Goal: Transaction & Acquisition: Purchase product/service

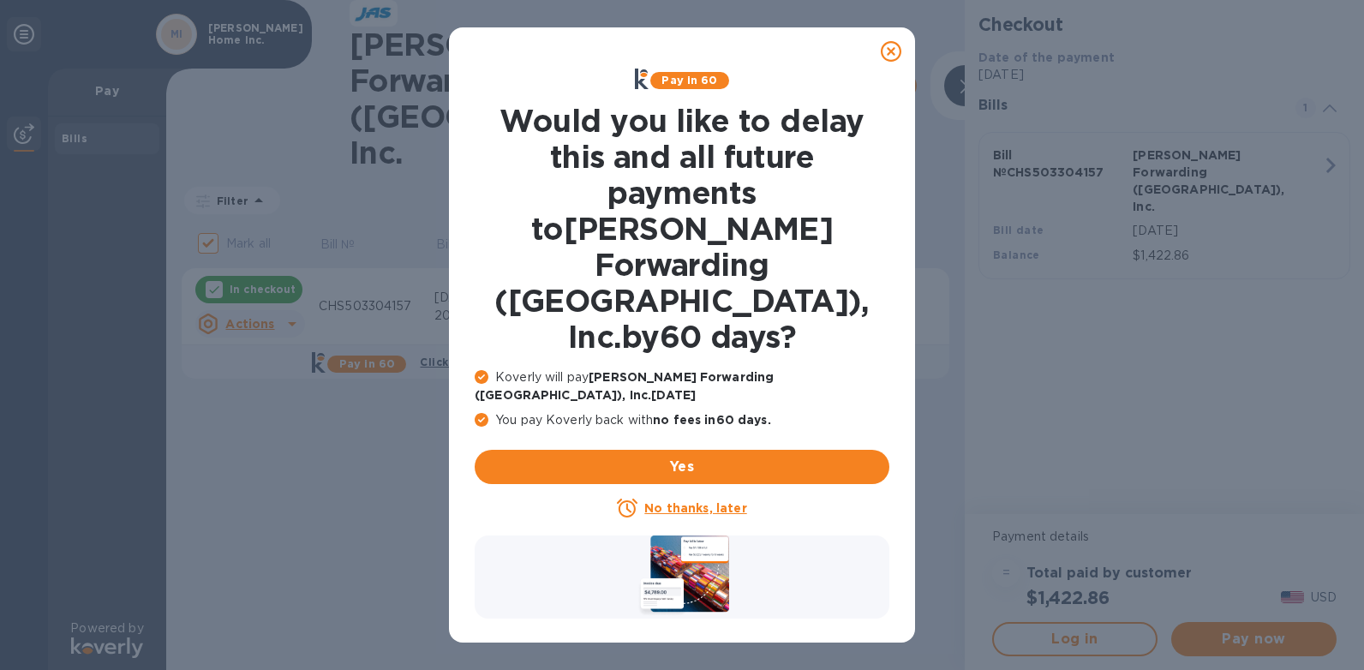
click at [677, 501] on u "No thanks, later" at bounding box center [695, 508] width 102 height 14
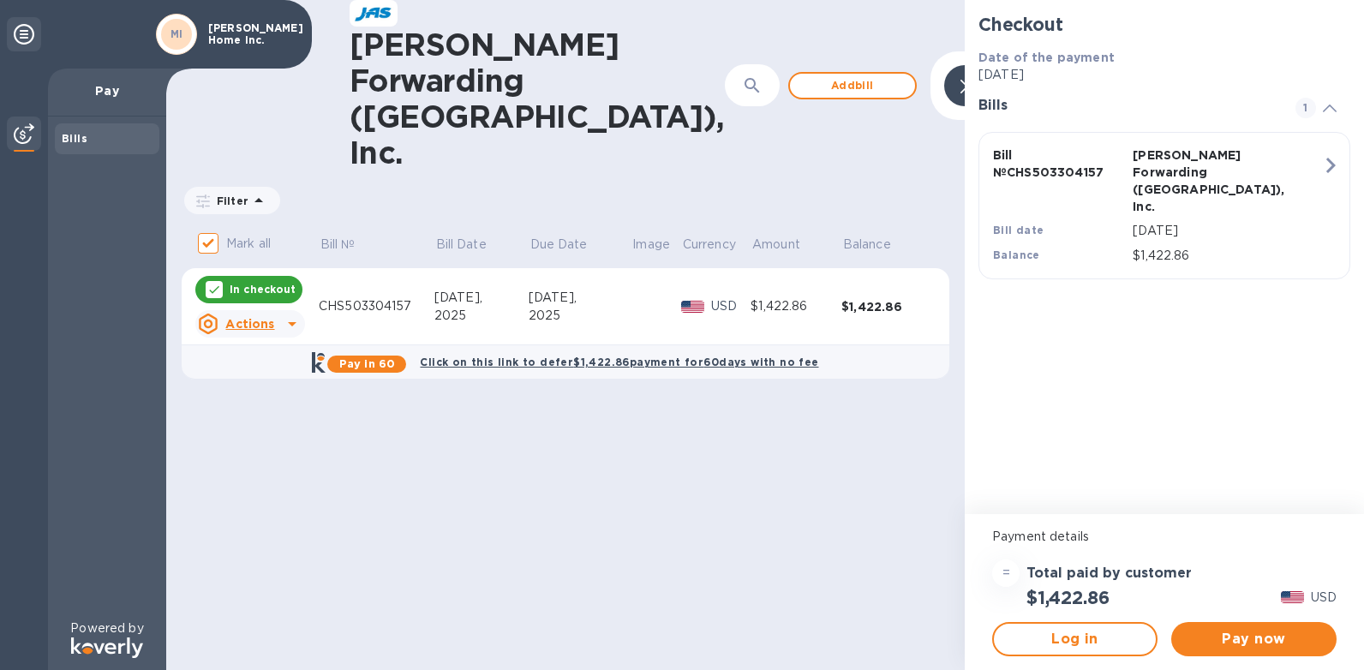
click at [71, 131] on div "Bills" at bounding box center [107, 138] width 91 height 17
click at [72, 140] on b "Bills" at bounding box center [75, 138] width 26 height 13
click at [105, 89] on p "Pay" at bounding box center [107, 90] width 91 height 17
click at [804, 75] on span "Add bill" at bounding box center [853, 85] width 98 height 21
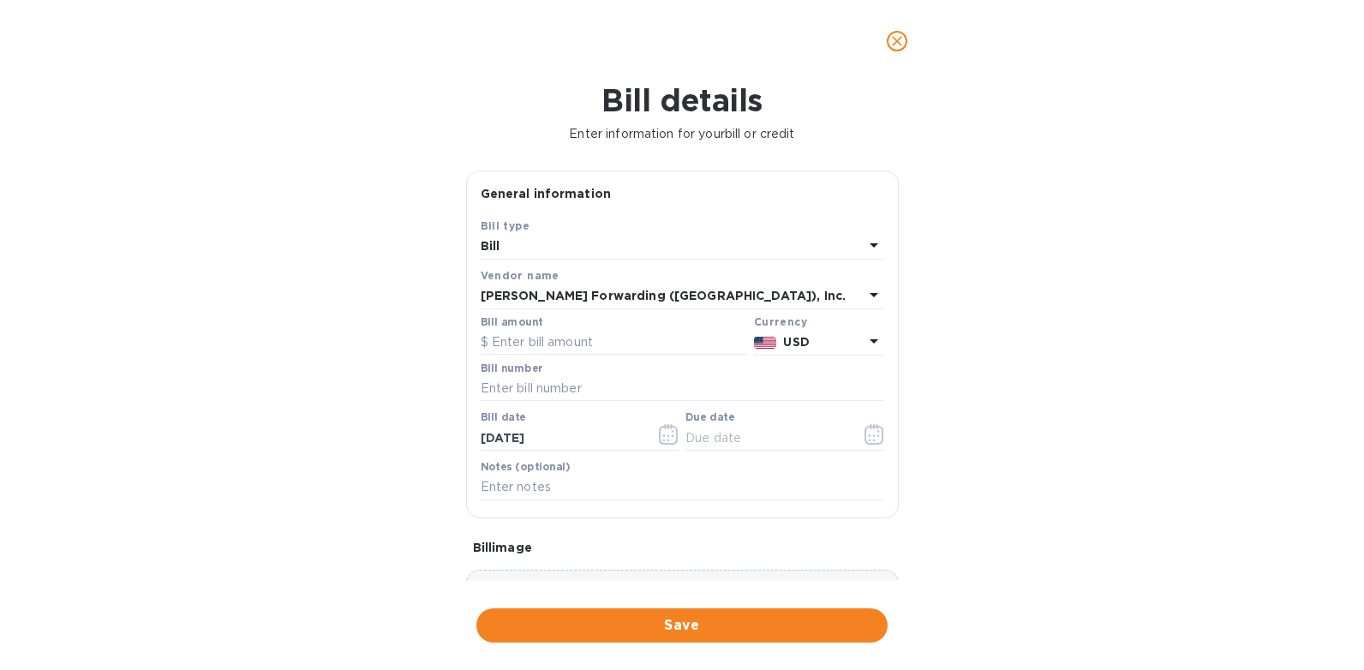
click at [548, 240] on div "Bill" at bounding box center [672, 247] width 383 height 24
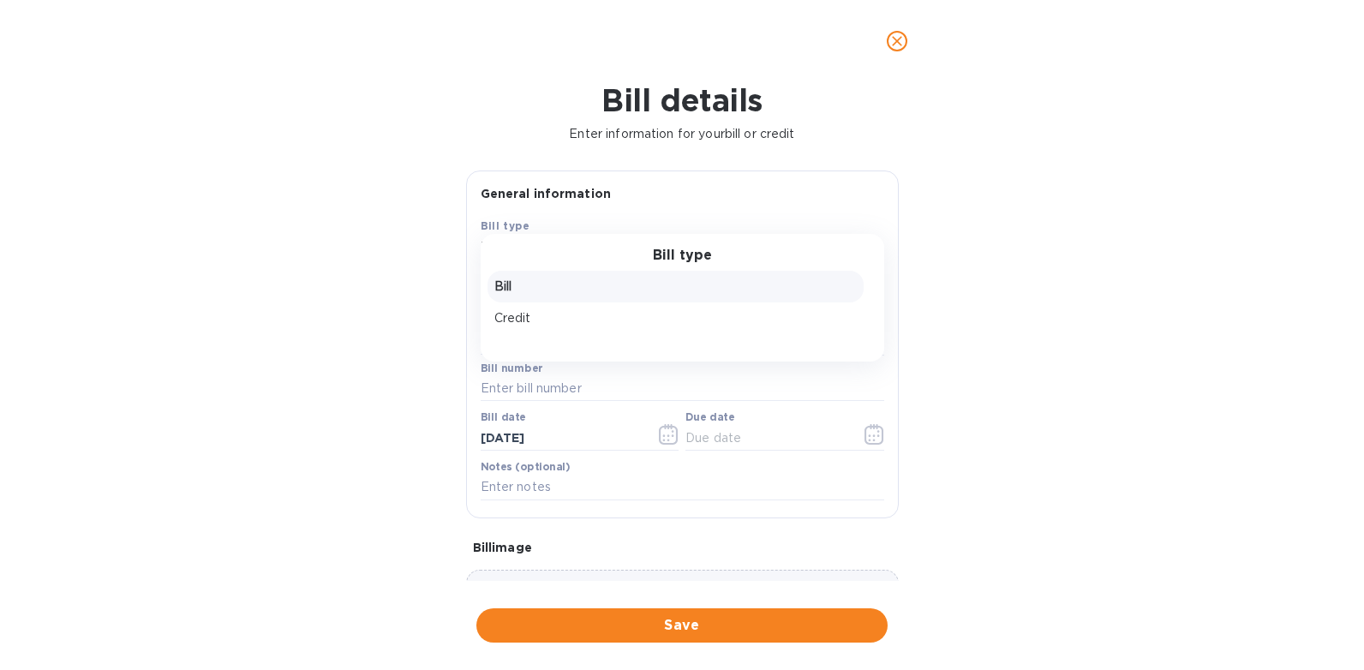
click at [512, 287] on p "Bill" at bounding box center [675, 287] width 363 height 18
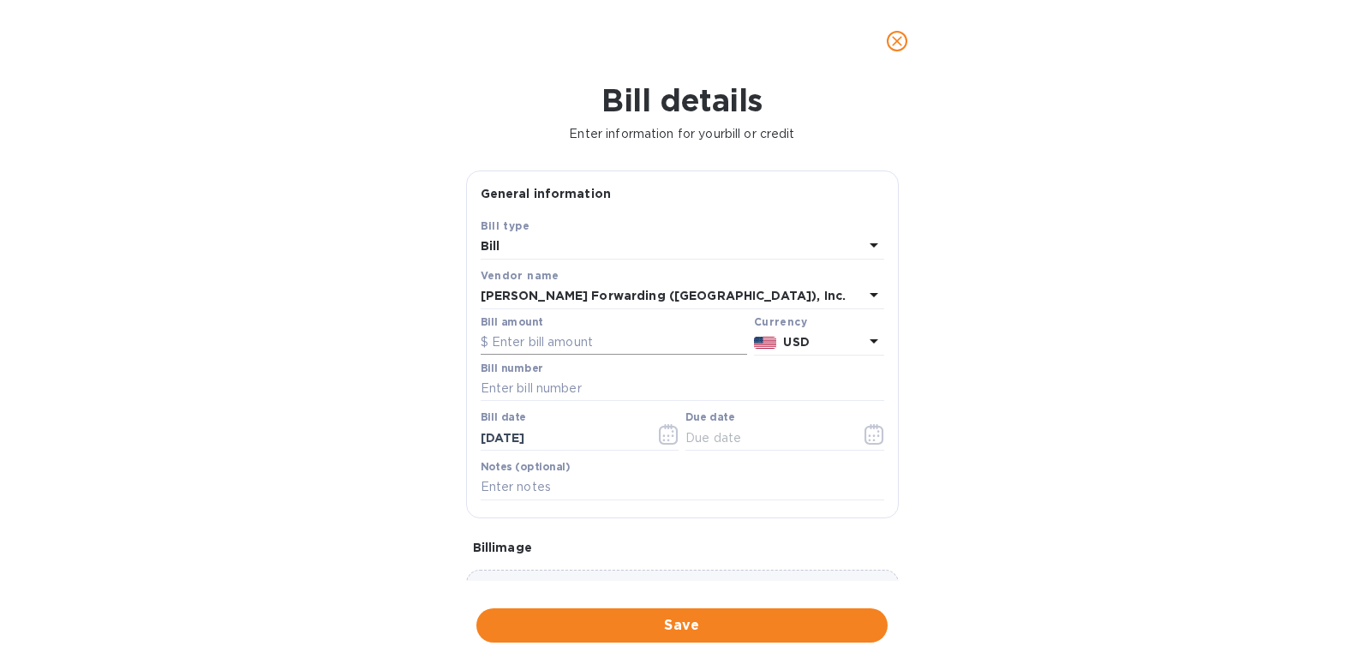
click at [506, 343] on input "text" at bounding box center [614, 343] width 267 height 26
click at [902, 45] on icon "close" at bounding box center [897, 41] width 17 height 17
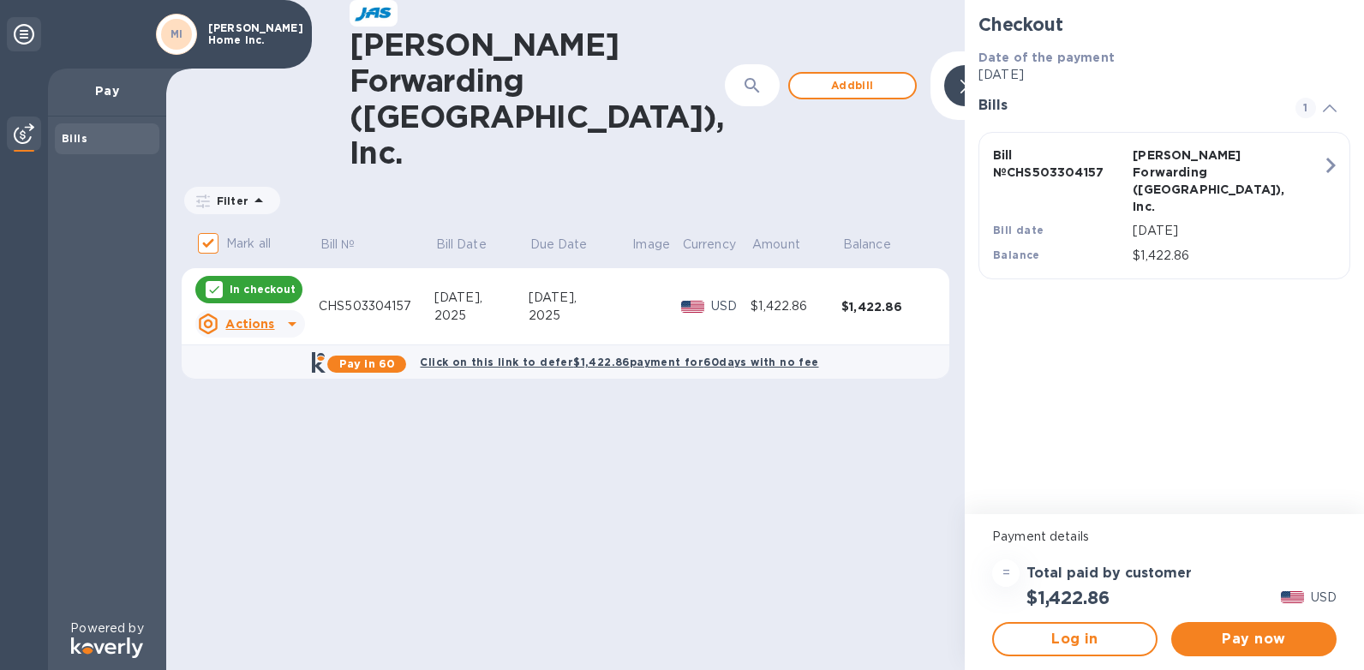
click at [292, 322] on icon at bounding box center [292, 324] width 9 height 4
click at [273, 324] on b "Open bill" at bounding box center [271, 330] width 57 height 14
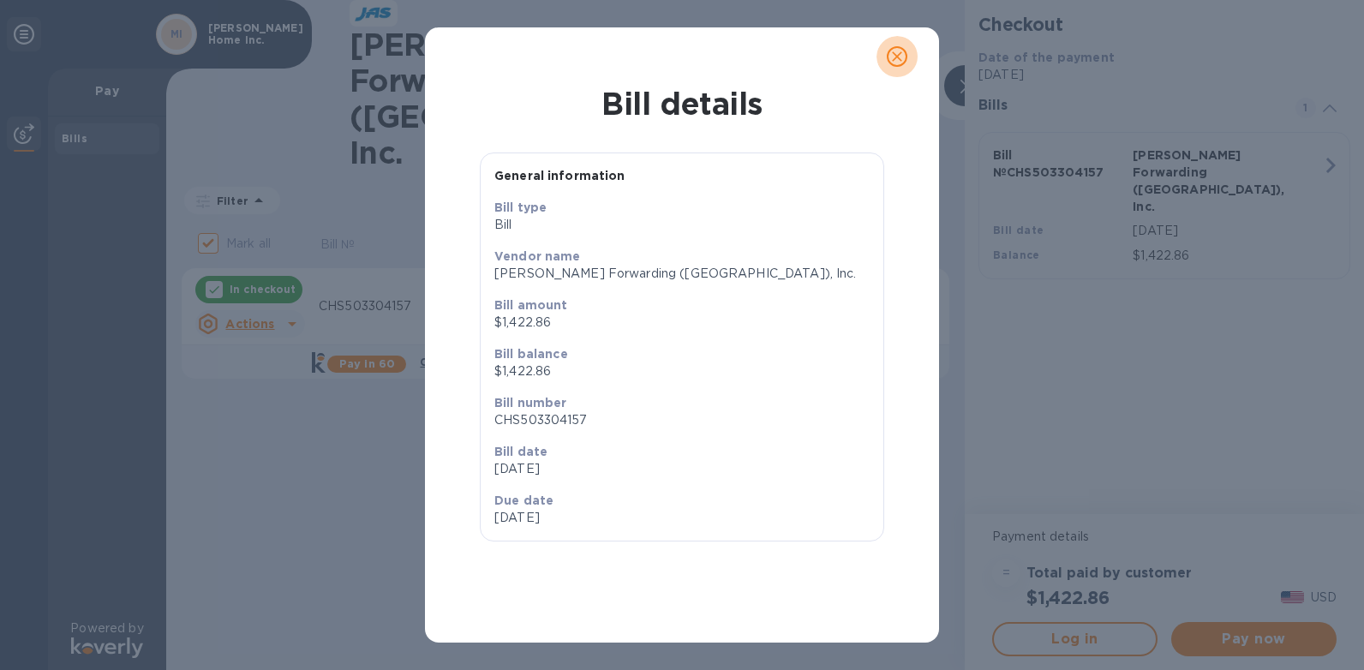
click at [903, 52] on icon "close" at bounding box center [897, 56] width 17 height 17
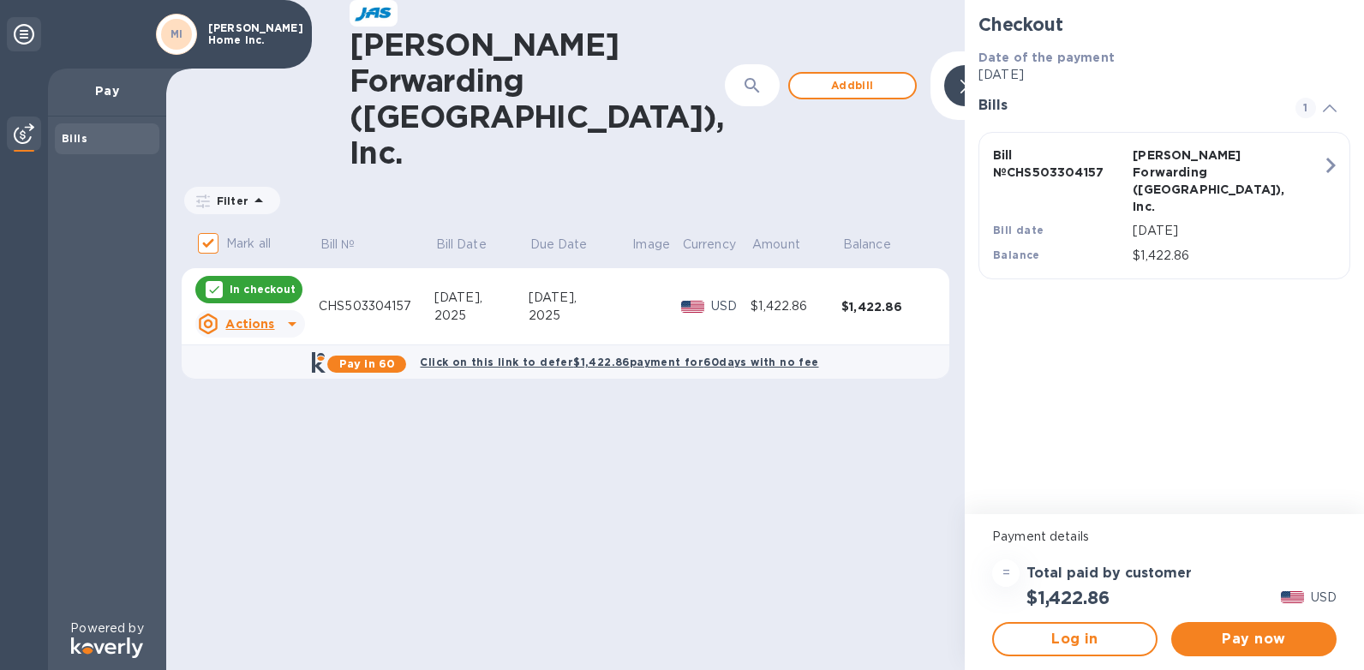
click at [297, 314] on icon at bounding box center [292, 324] width 21 height 21
click at [260, 369] on b "Delete" at bounding box center [264, 371] width 43 height 14
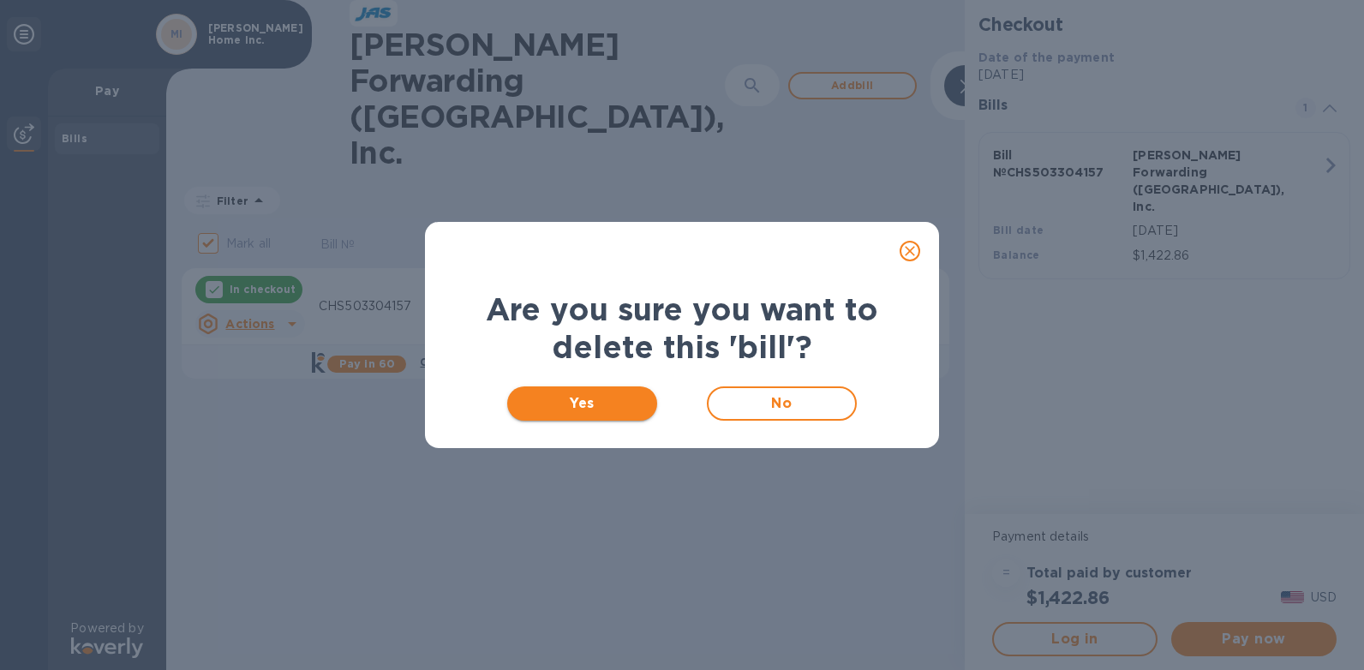
click at [638, 404] on span "Yes" at bounding box center [582, 403] width 123 height 21
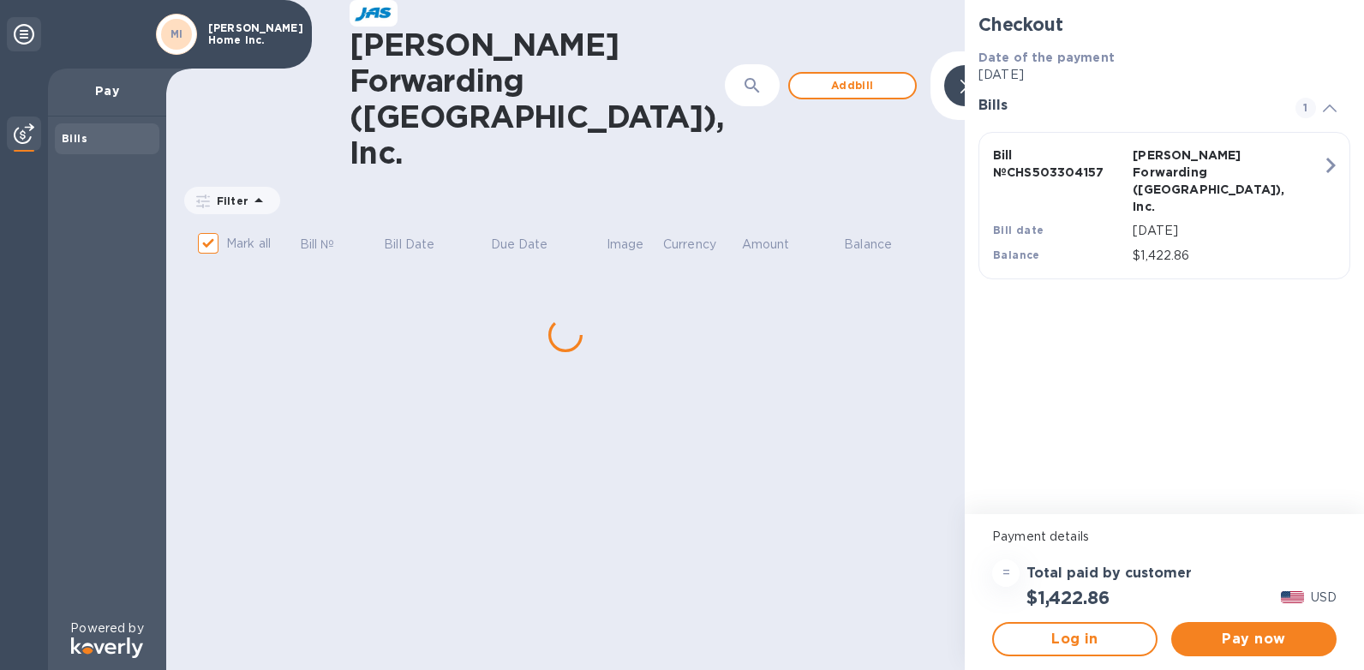
checkbox input "false"
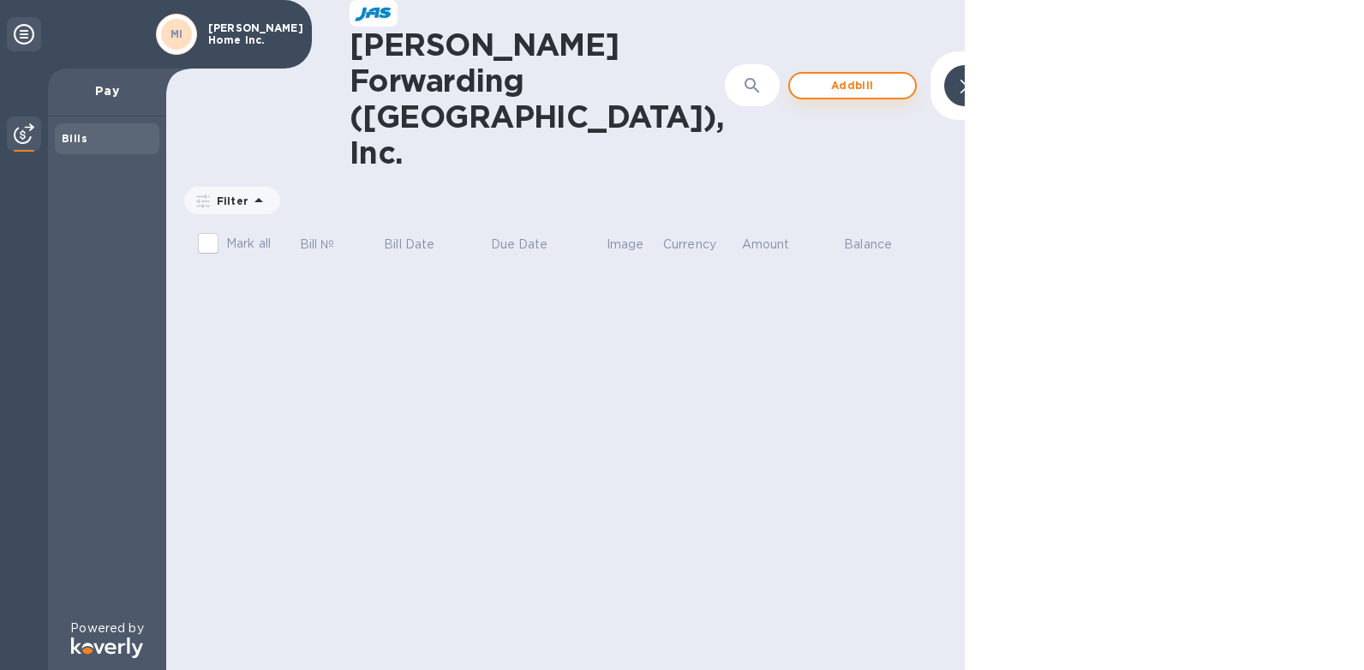
click at [804, 75] on span "Add bill" at bounding box center [853, 85] width 98 height 21
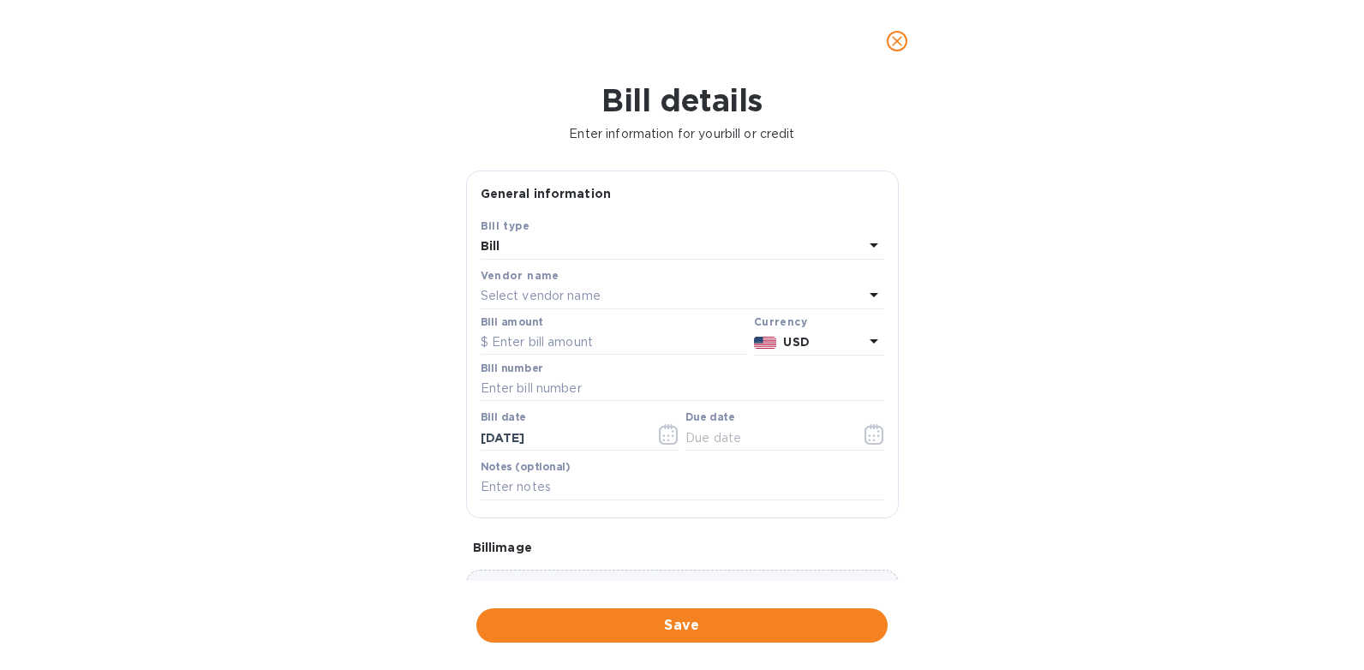
click at [554, 252] on div "Bill" at bounding box center [672, 247] width 383 height 24
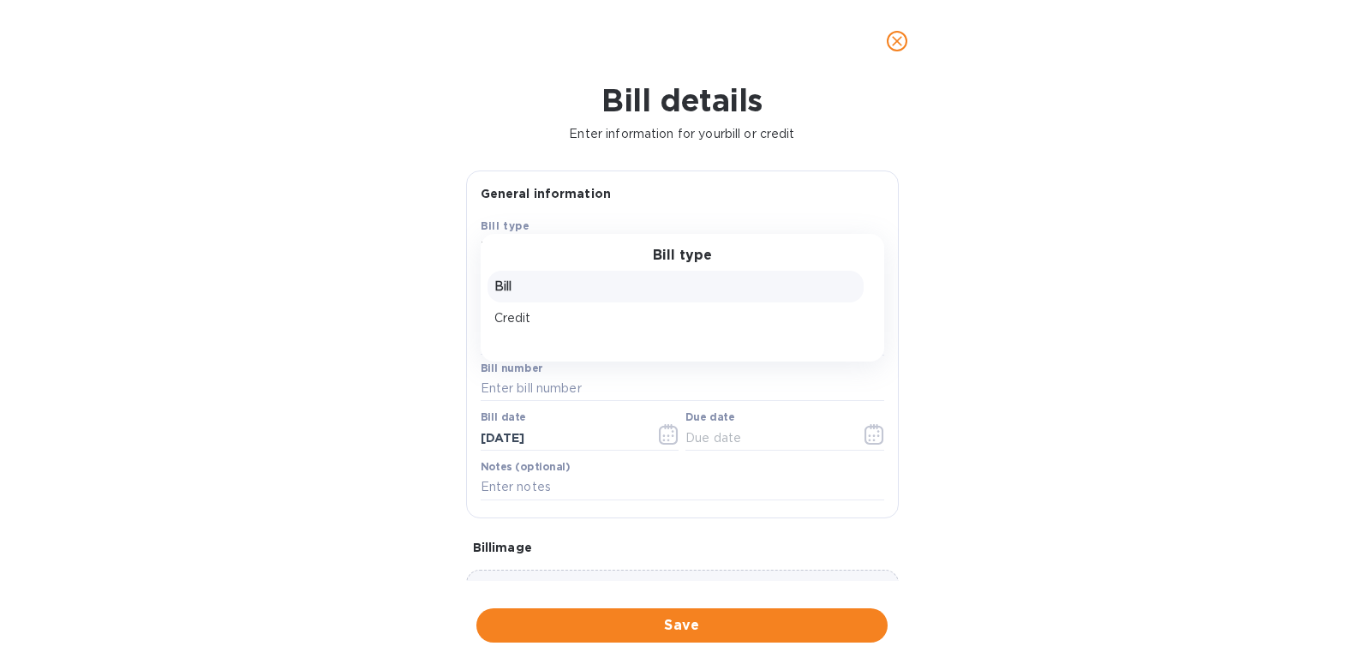
click at [512, 279] on p "Bill" at bounding box center [675, 287] width 363 height 18
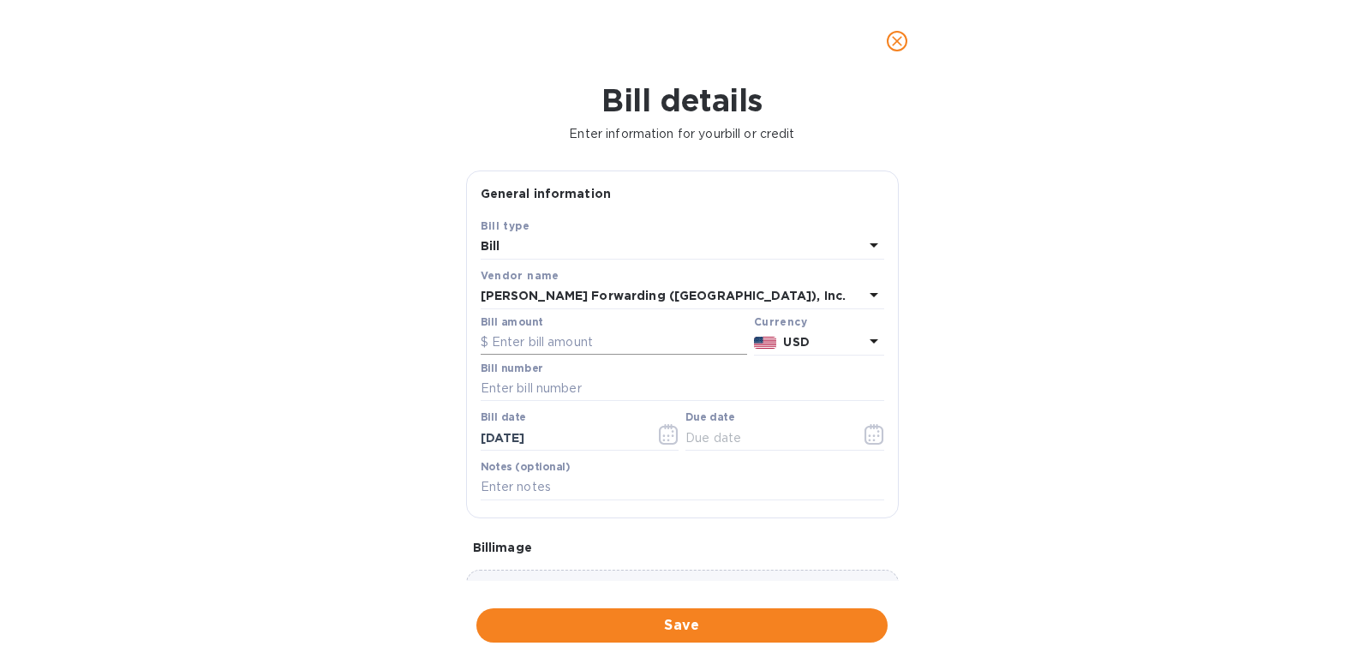
click at [539, 341] on input "text" at bounding box center [614, 343] width 267 height 26
type input "572.42"
click at [493, 394] on input "text" at bounding box center [683, 389] width 404 height 26
type input "CHS503304157"
click at [674, 436] on icon "button" at bounding box center [668, 434] width 19 height 21
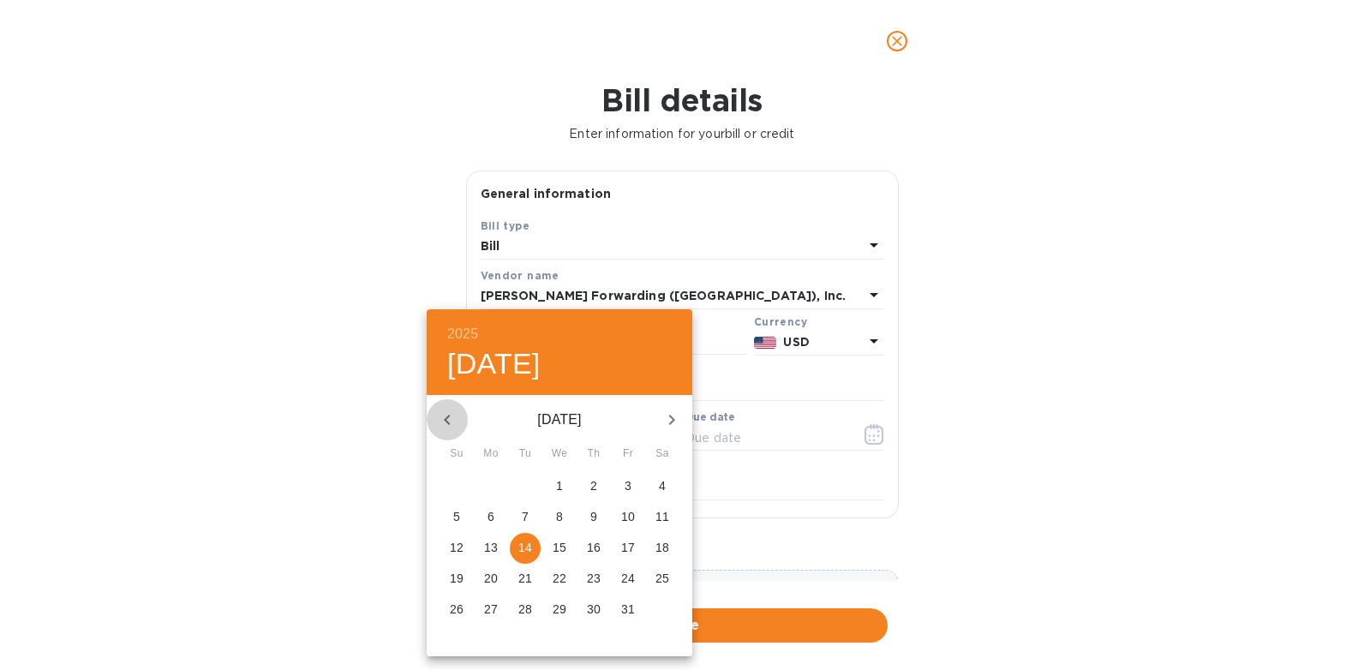
click at [448, 418] on icon "button" at bounding box center [447, 420] width 21 height 21
click at [447, 422] on icon "button" at bounding box center [447, 420] width 6 height 10
click at [491, 512] on p "7" at bounding box center [491, 516] width 7 height 17
type input "[DATE]"
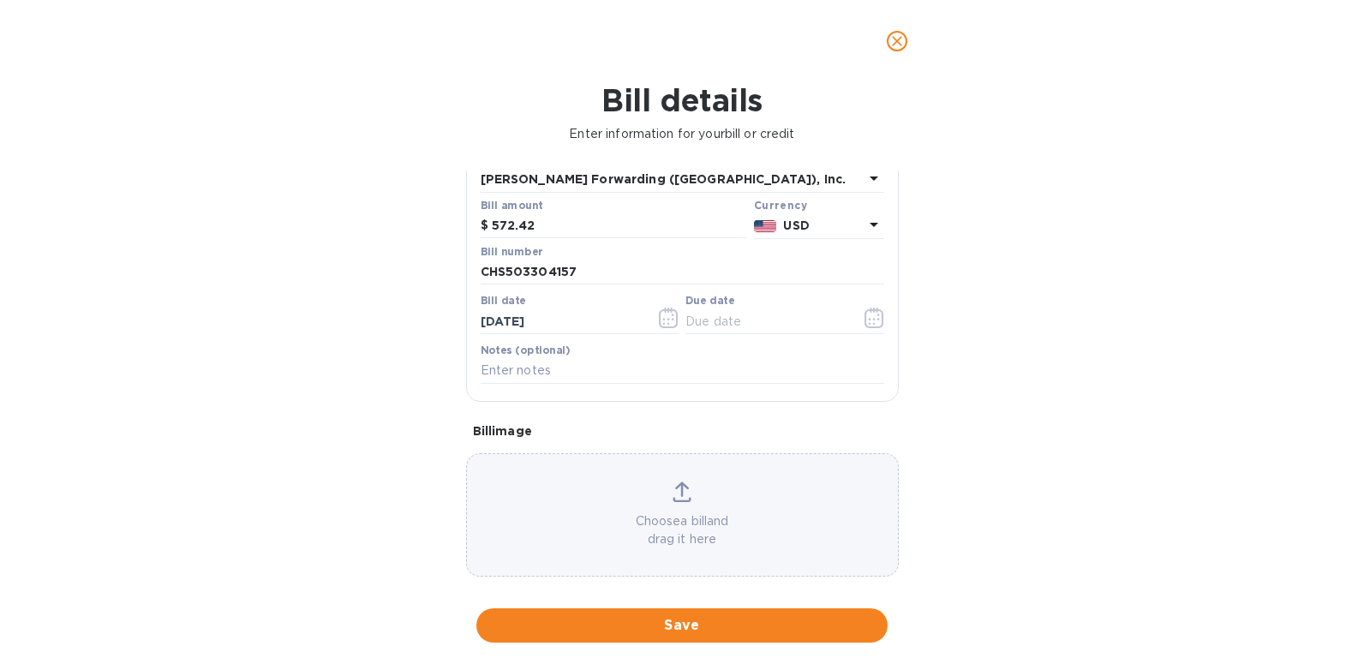
scroll to position [133, 0]
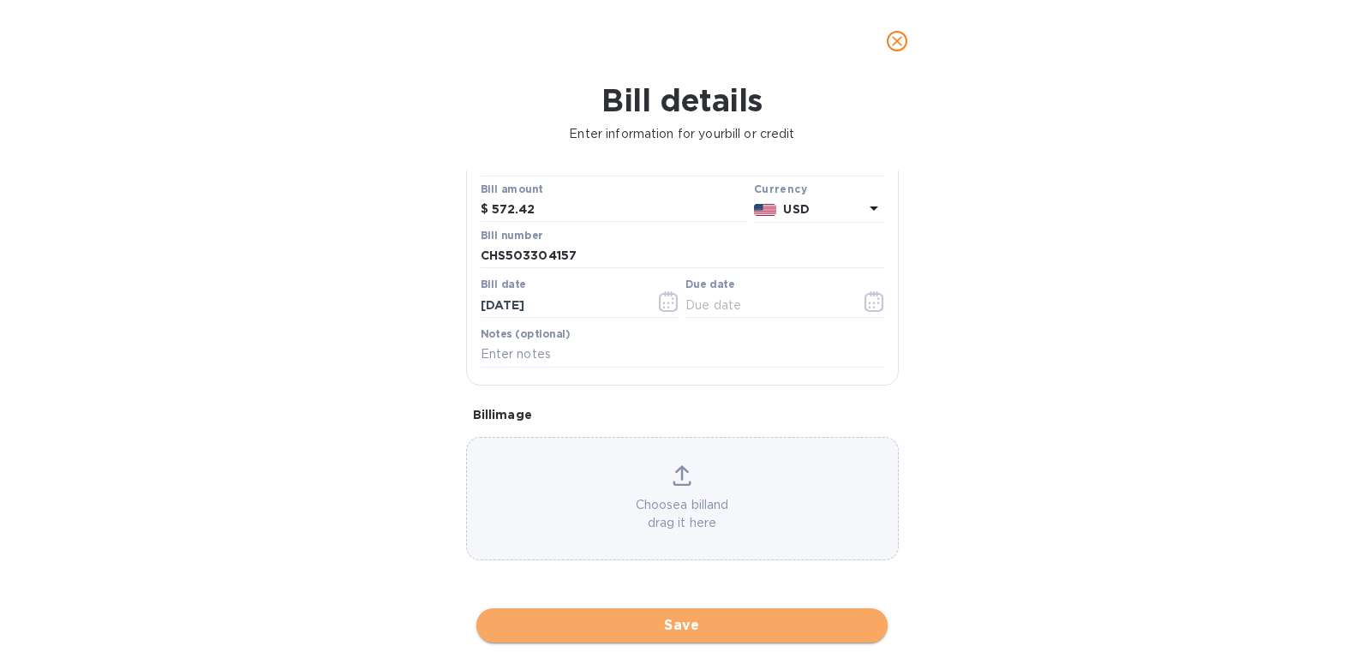
click at [632, 620] on span "Save" at bounding box center [682, 625] width 384 height 21
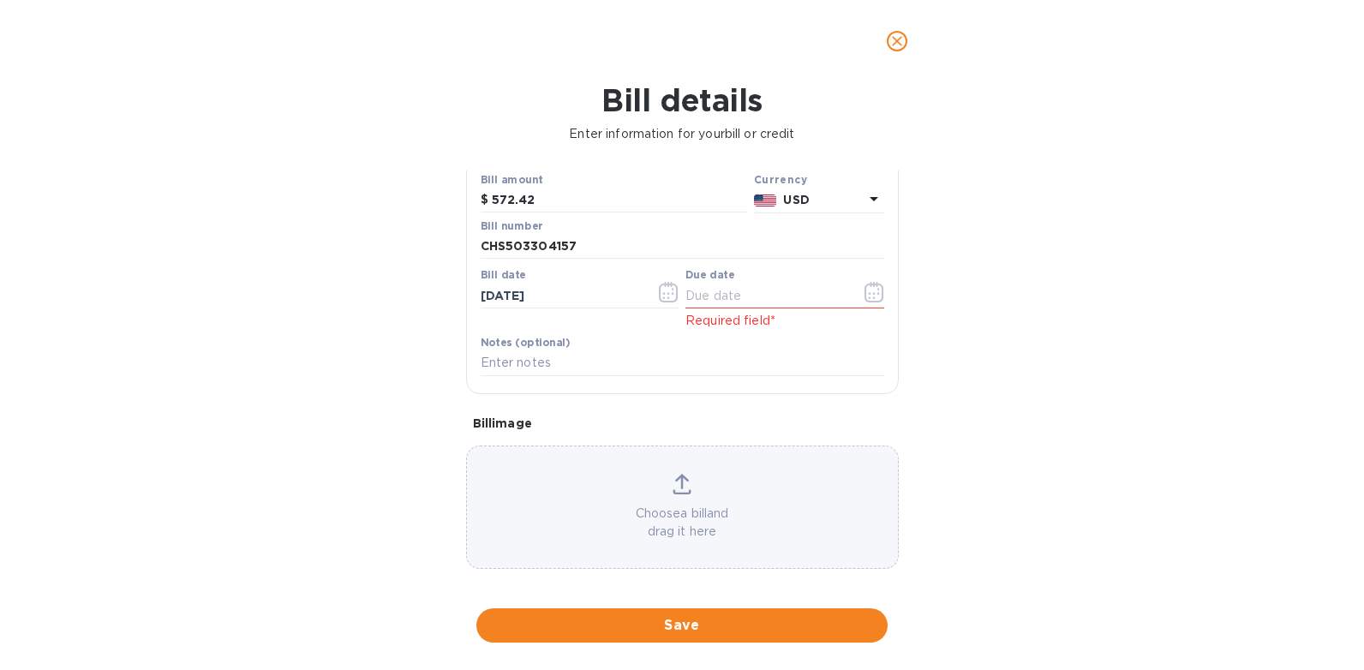
scroll to position [151, 0]
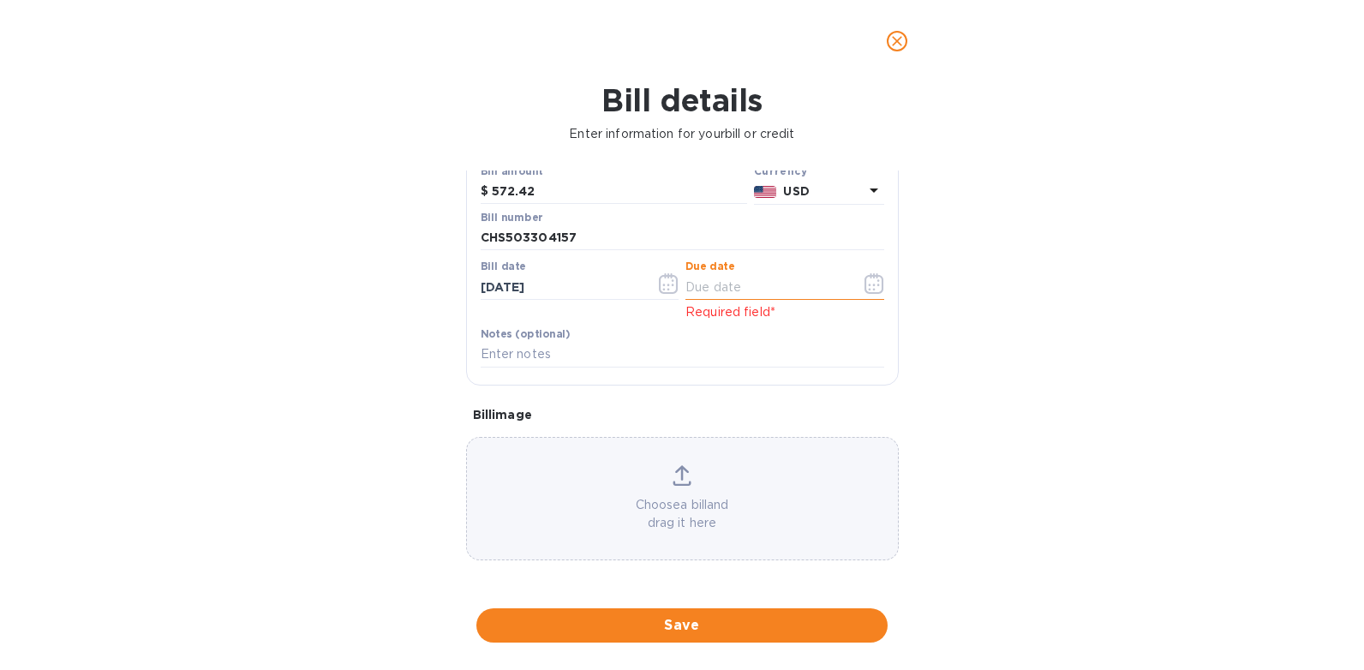
click at [704, 292] on input "text" at bounding box center [767, 287] width 162 height 26
click at [866, 288] on icon "button" at bounding box center [875, 283] width 20 height 21
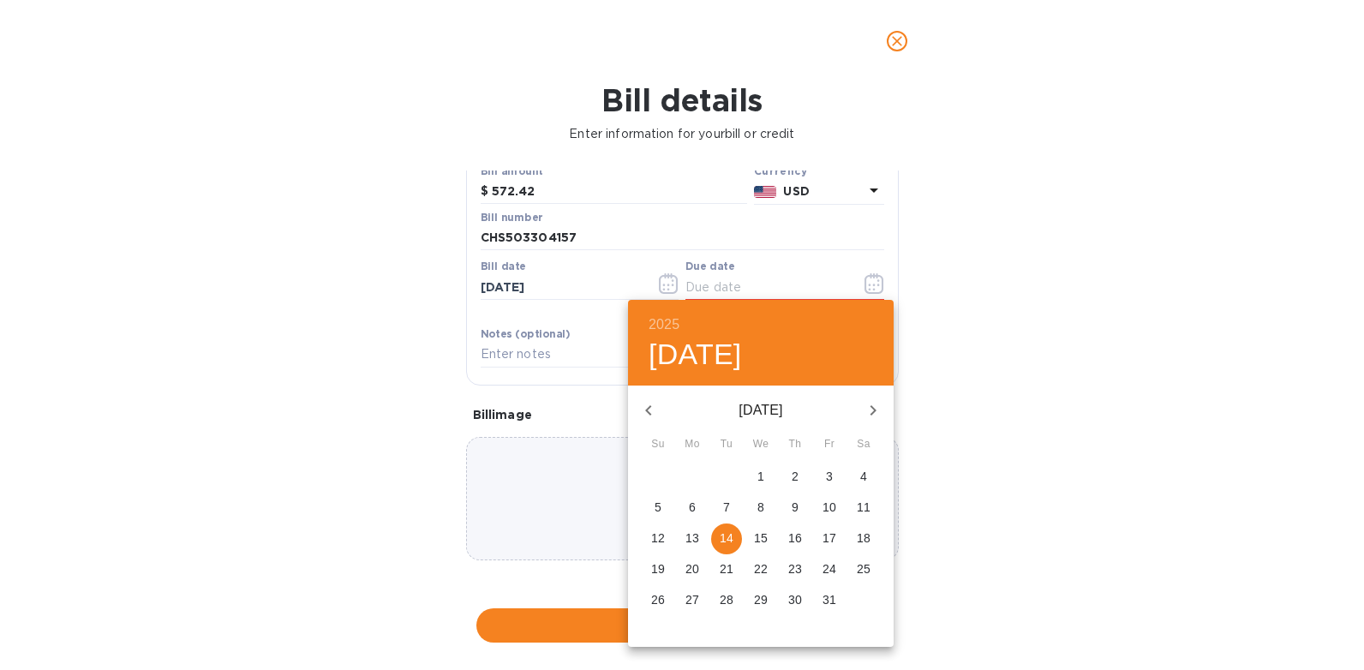
click at [652, 412] on icon "button" at bounding box center [648, 410] width 21 height 21
click at [761, 507] on p "6" at bounding box center [761, 507] width 7 height 17
type input "[DATE]"
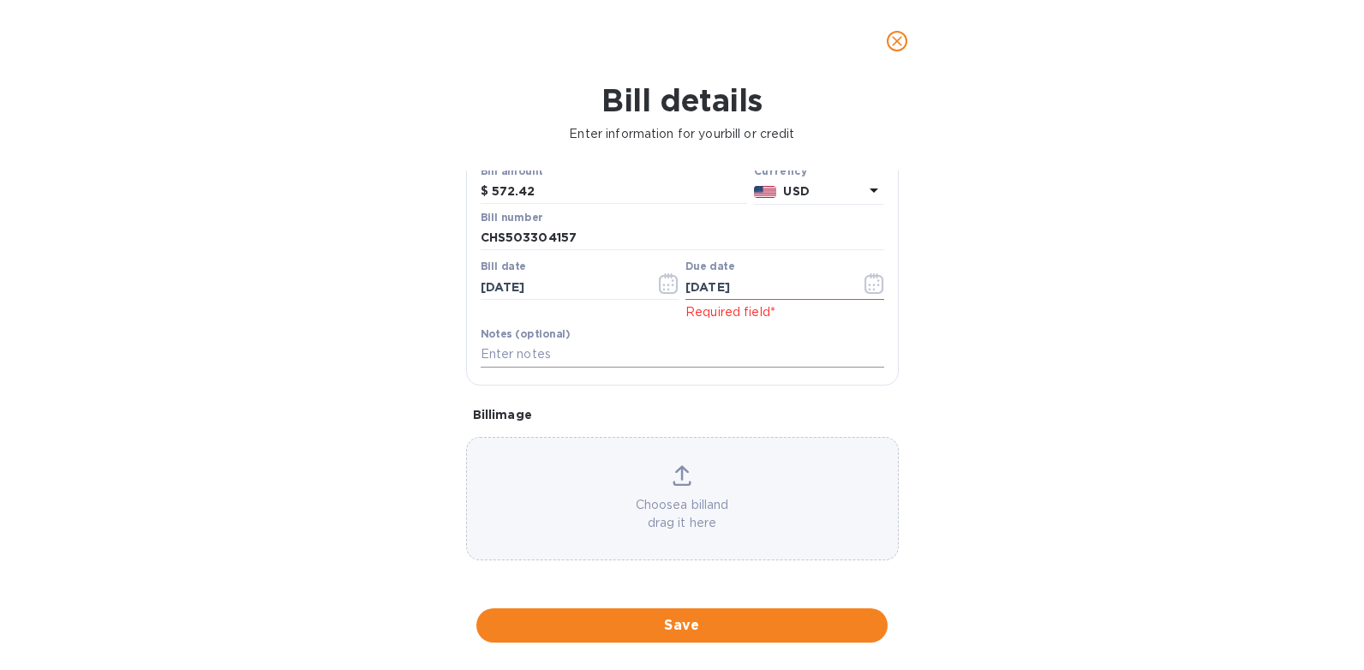
click at [756, 364] on input "text" at bounding box center [683, 355] width 404 height 26
click at [388, 350] on div "Bill details Enter information for your bill or credit General information Save…" at bounding box center [682, 376] width 1364 height 588
click at [501, 345] on input "text" at bounding box center [683, 355] width 404 height 26
click at [378, 365] on div "Bill details Enter information for your bill or credit General information Save…" at bounding box center [682, 376] width 1364 height 588
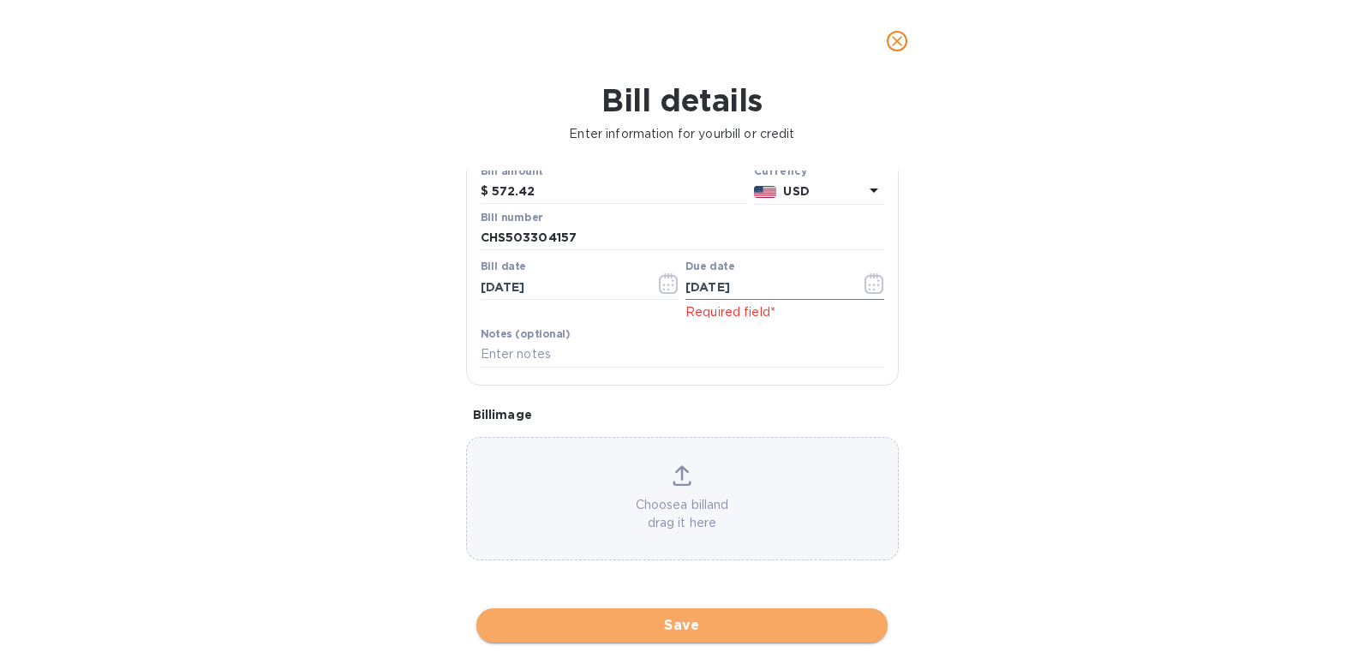
click at [702, 626] on span "Save" at bounding box center [682, 625] width 384 height 21
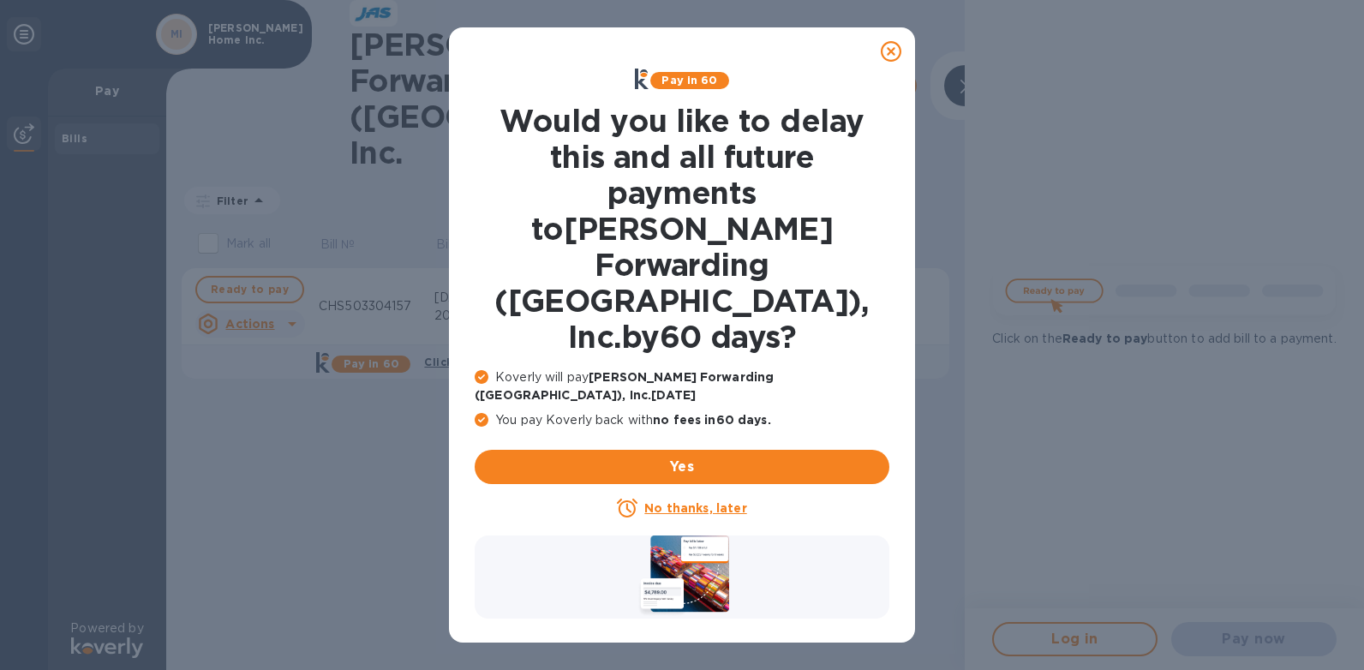
click at [678, 501] on u "No thanks, later" at bounding box center [695, 508] width 102 height 14
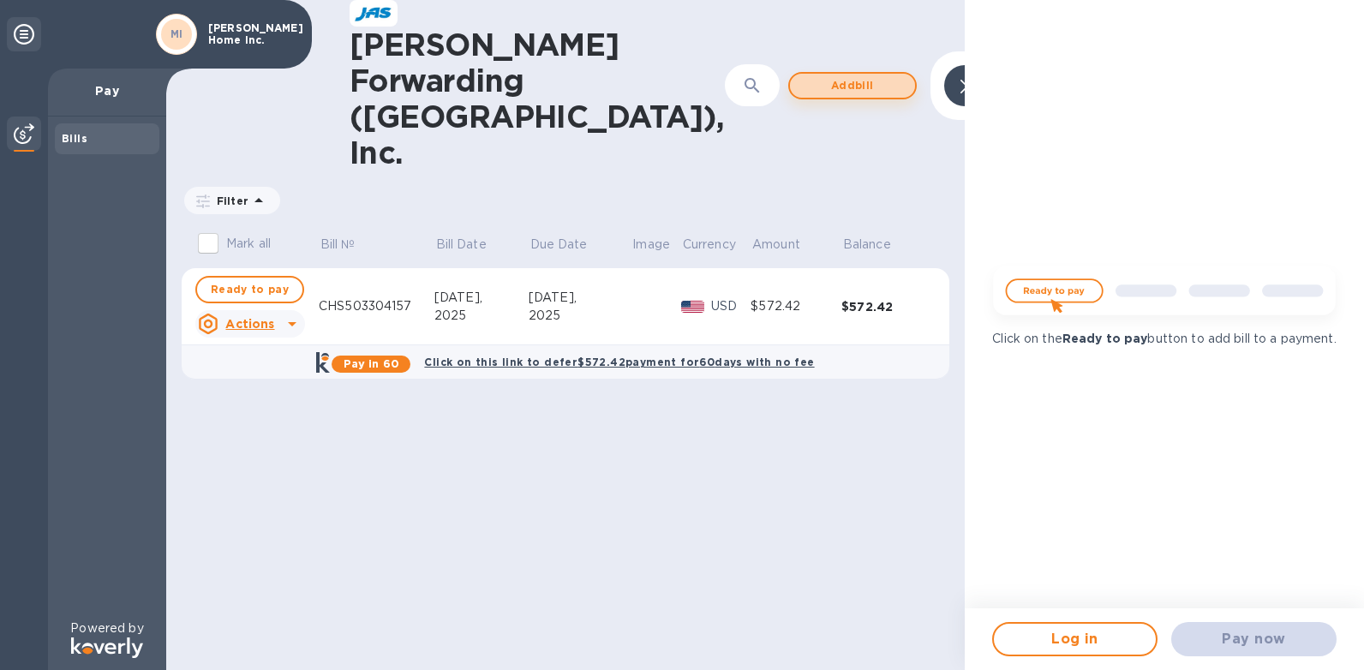
click at [804, 75] on span "Add bill" at bounding box center [853, 85] width 98 height 21
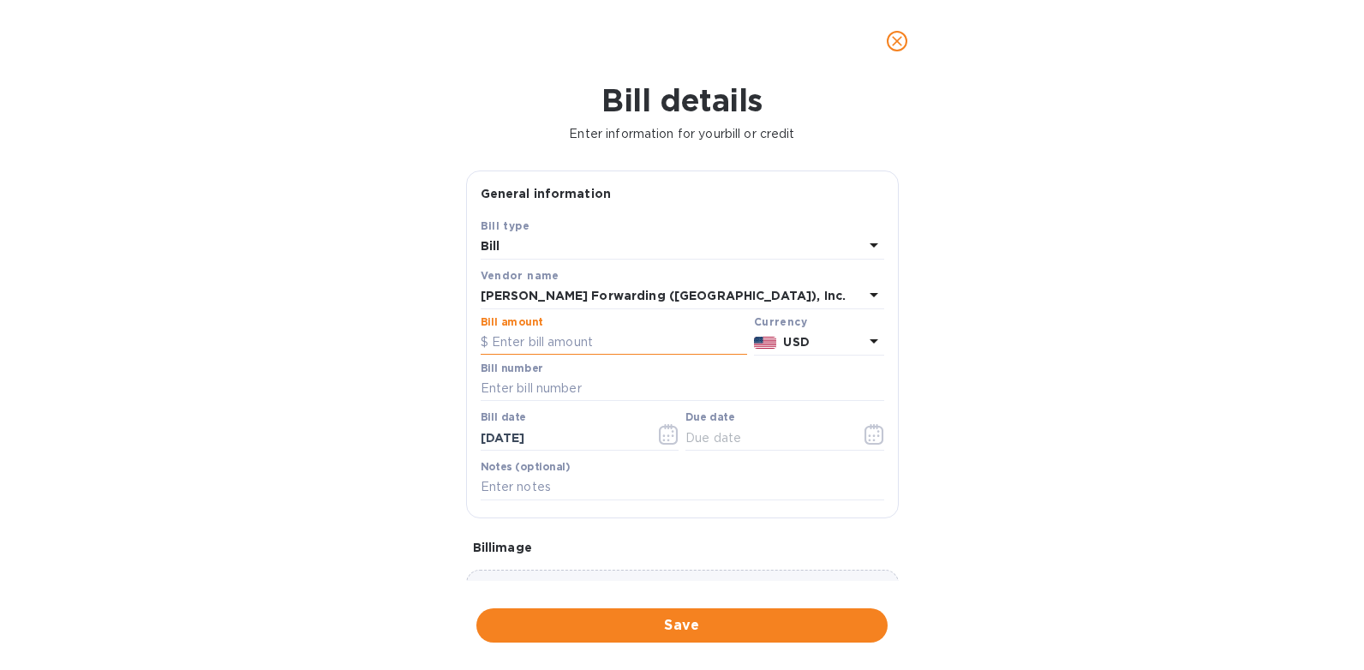
click at [542, 336] on input "text" at bounding box center [614, 343] width 267 height 26
type input "4"
type input "1,422.86"
click at [584, 382] on input "text" at bounding box center [683, 389] width 404 height 26
type input "CHS503304160"
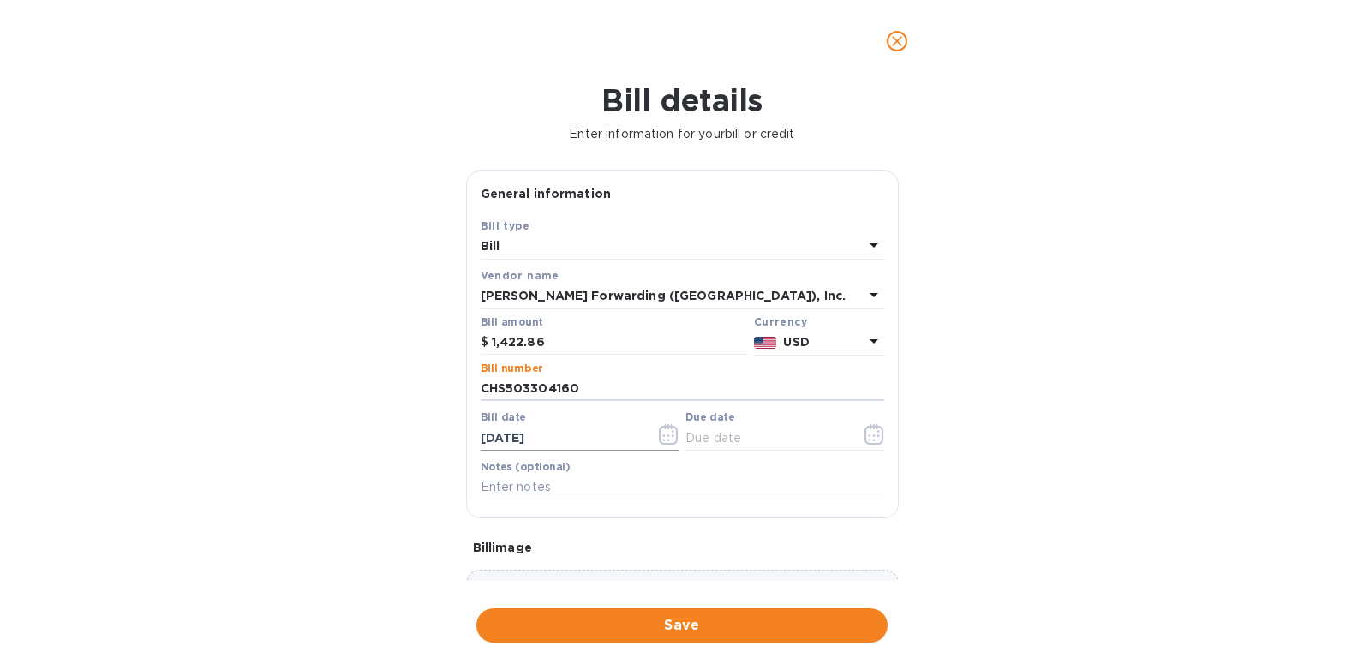
click at [560, 441] on input "[DATE]" at bounding box center [562, 438] width 162 height 26
click at [668, 432] on icon "button" at bounding box center [669, 434] width 20 height 21
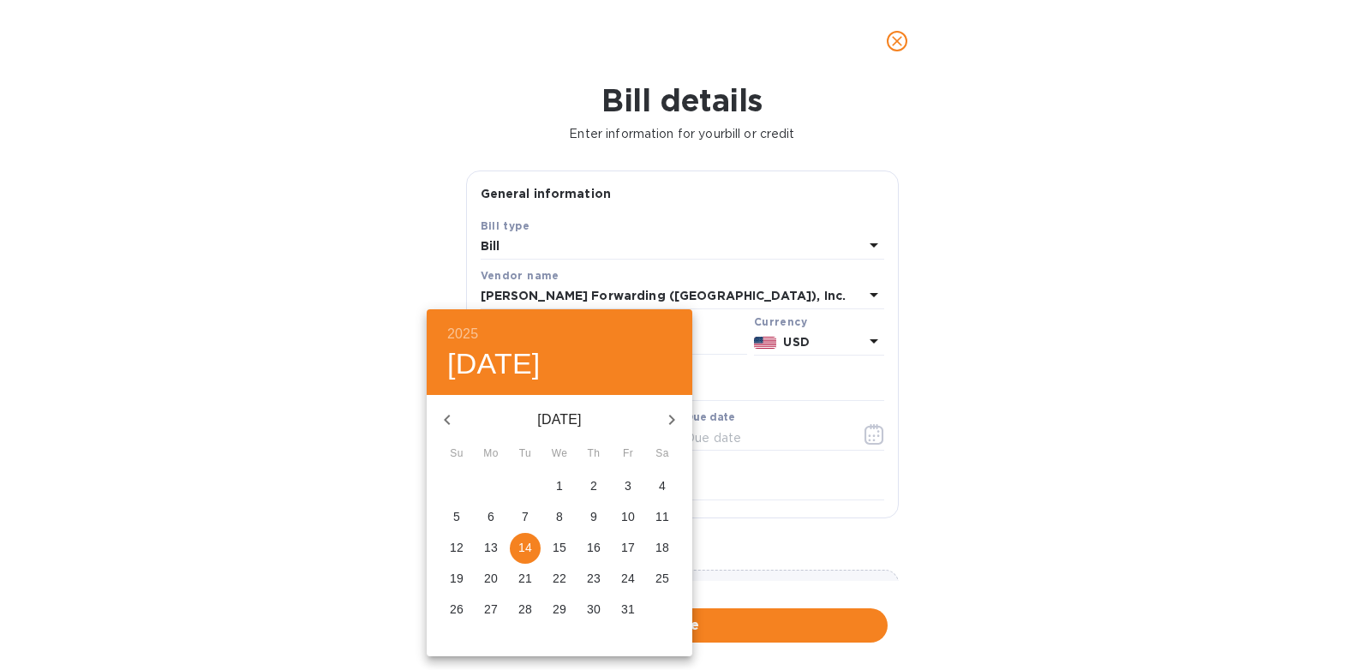
click at [442, 419] on icon "button" at bounding box center [447, 420] width 21 height 21
click at [443, 422] on icon "button" at bounding box center [447, 420] width 21 height 21
click at [447, 424] on icon "button" at bounding box center [447, 420] width 21 height 21
click at [491, 520] on p "7" at bounding box center [491, 516] width 7 height 17
type input "[DATE]"
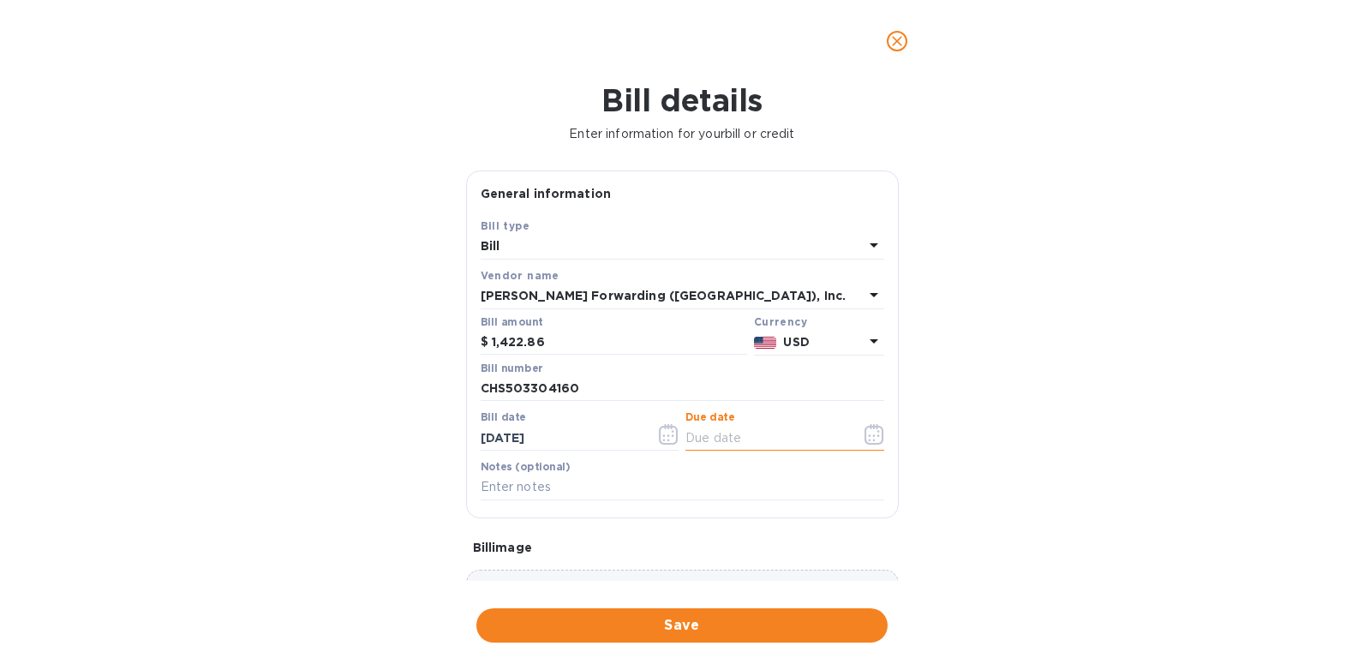
click at [722, 437] on input "text" at bounding box center [767, 438] width 162 height 26
click at [870, 438] on icon "button" at bounding box center [875, 434] width 20 height 21
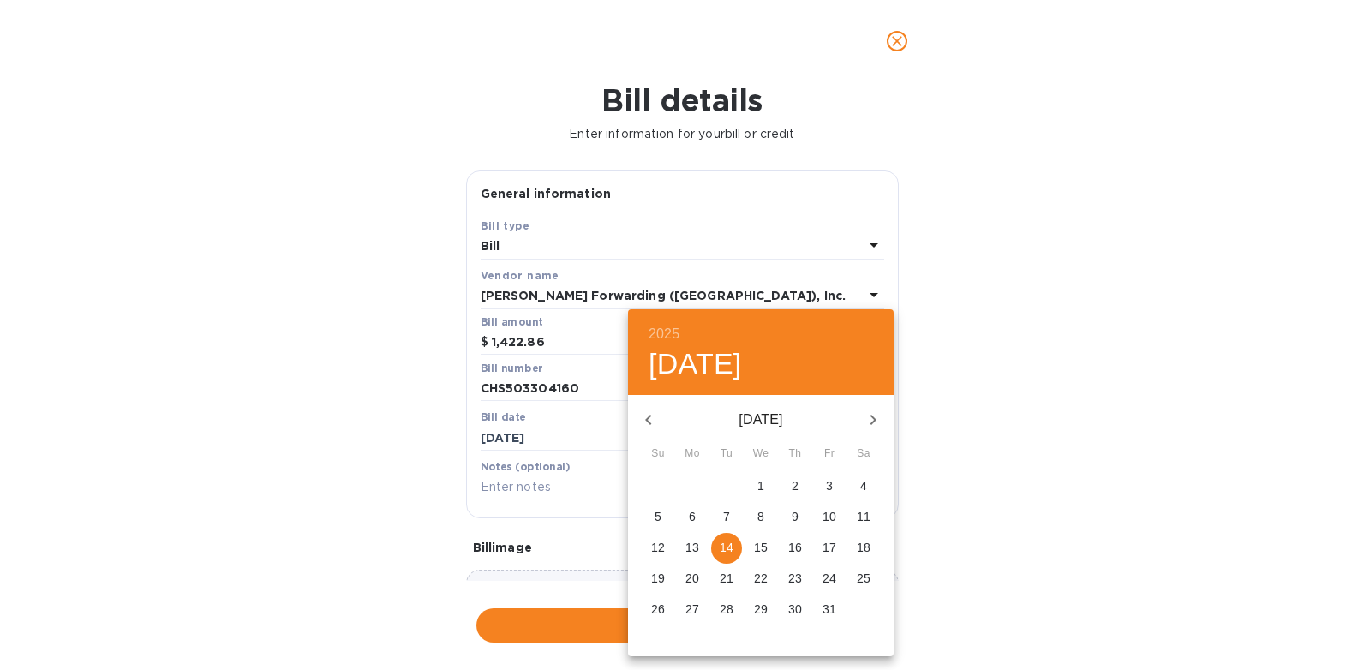
click at [638, 417] on icon "button" at bounding box center [648, 420] width 21 height 21
click at [648, 423] on icon "button" at bounding box center [648, 420] width 21 height 21
click at [758, 516] on p "6" at bounding box center [761, 516] width 7 height 17
type input "[DATE]"
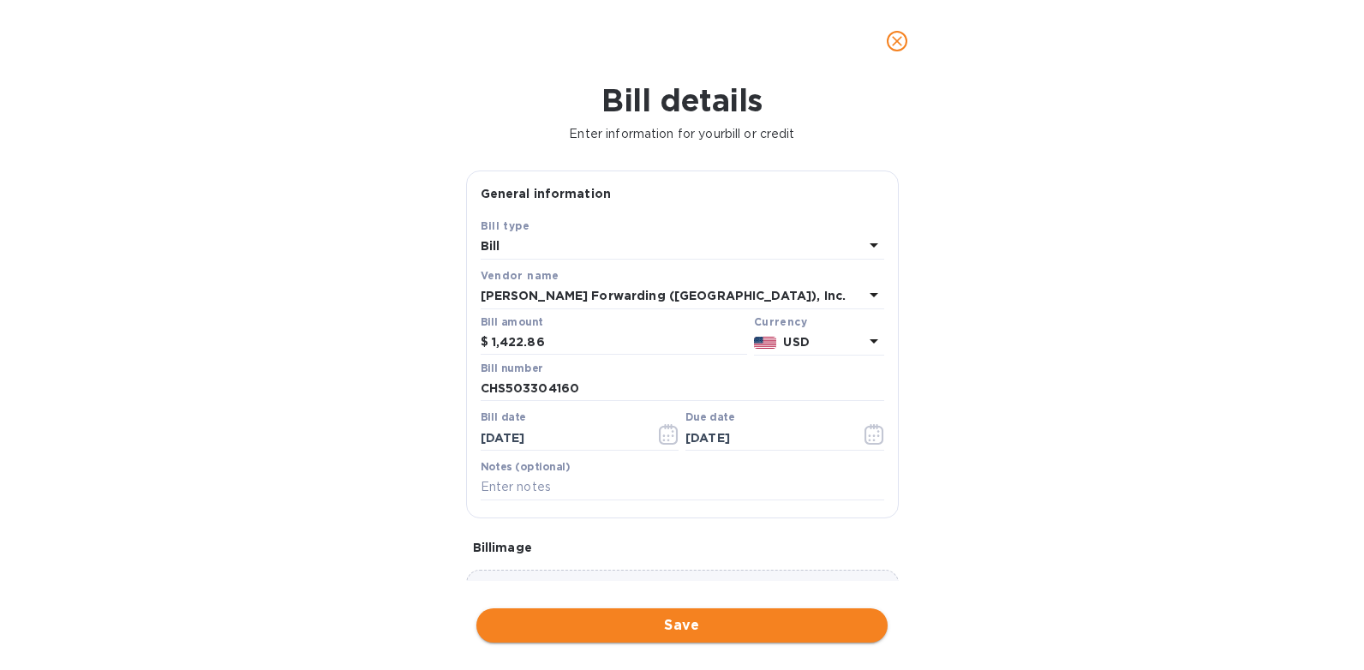
click at [652, 636] on button "Save" at bounding box center [682, 625] width 411 height 34
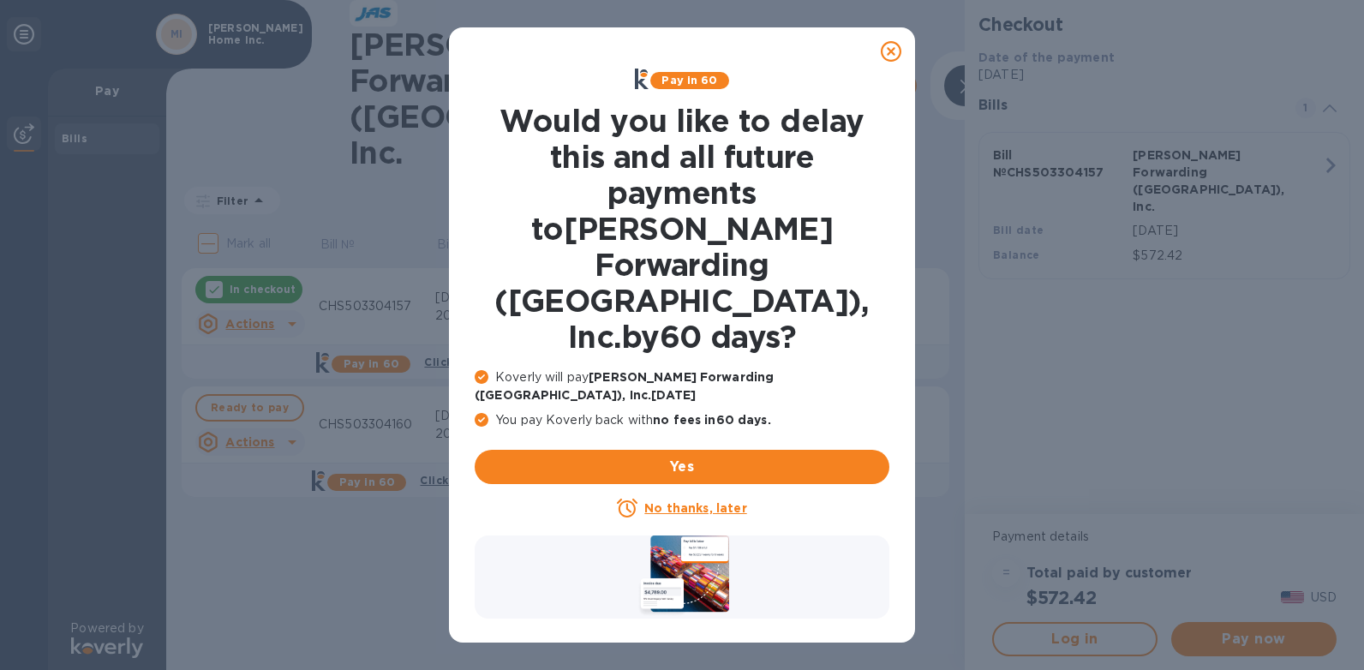
click at [683, 501] on u "No thanks, later" at bounding box center [695, 508] width 102 height 14
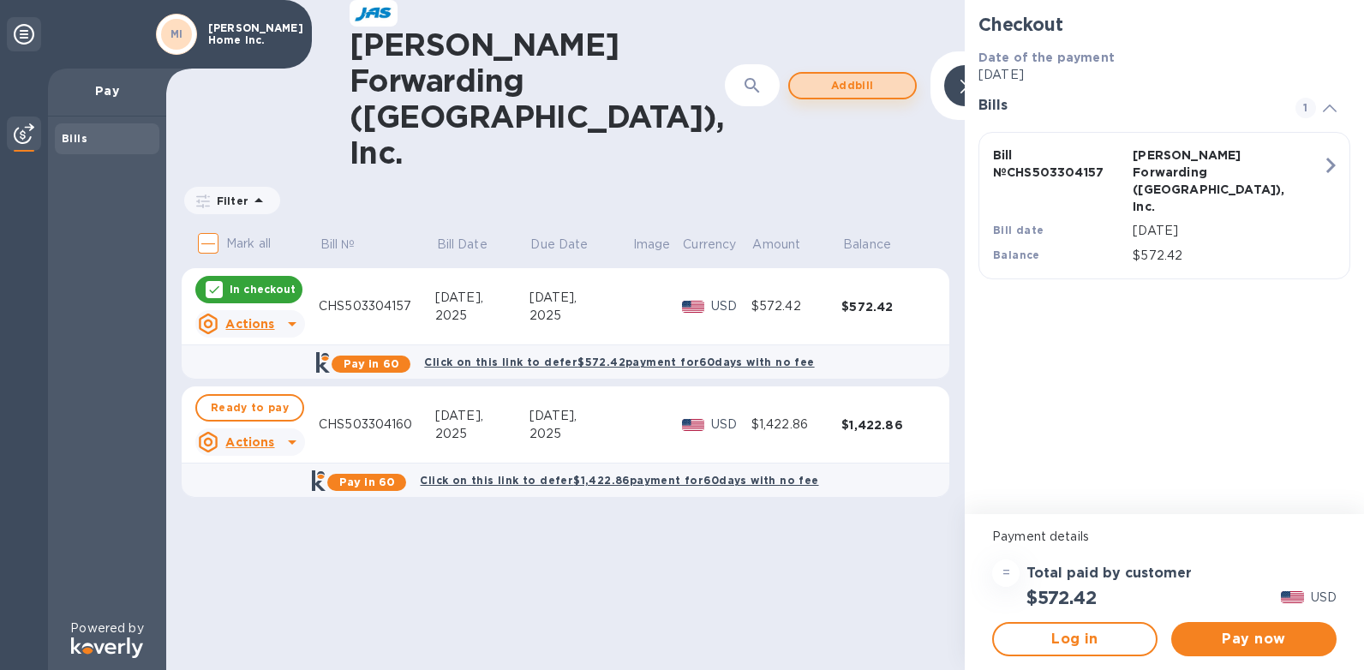
click at [804, 75] on span "Add bill" at bounding box center [853, 85] width 98 height 21
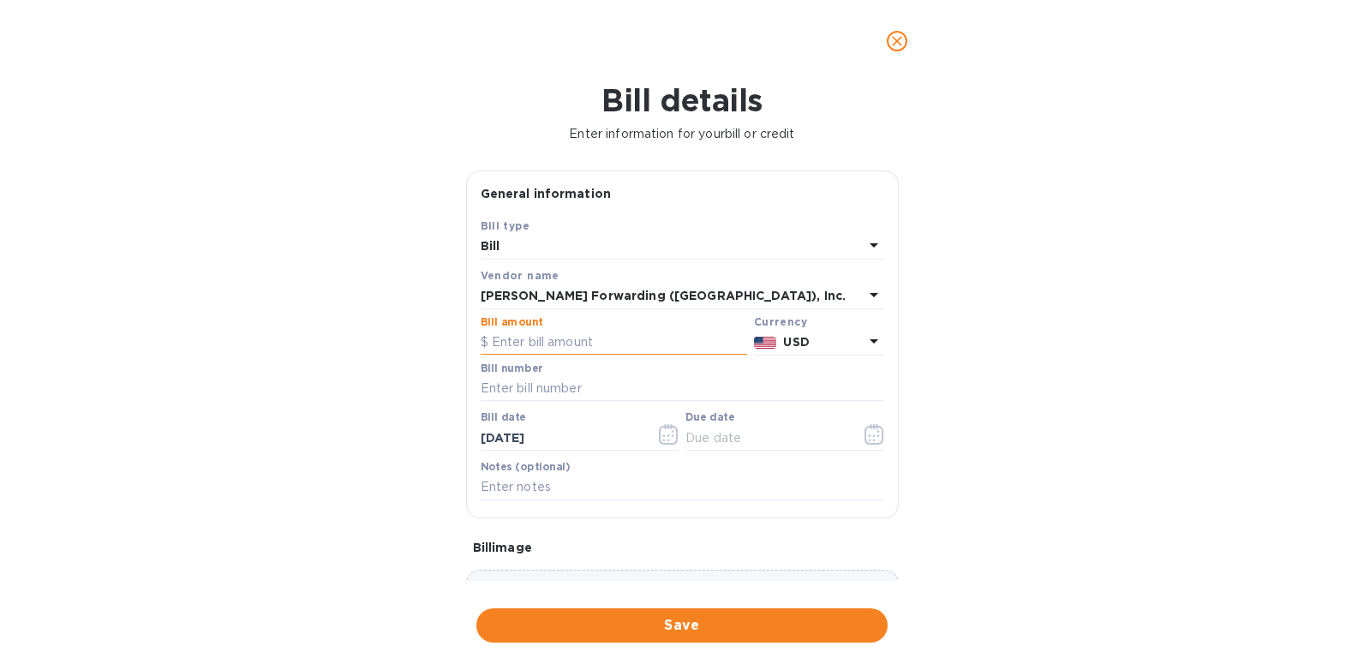
click at [534, 345] on input "text" at bounding box center [614, 343] width 267 height 26
type input "4,039.47"
click at [566, 388] on input "text" at bounding box center [683, 389] width 404 height 26
type input "CHS503304163"
click at [554, 437] on input "[DATE]" at bounding box center [562, 438] width 162 height 26
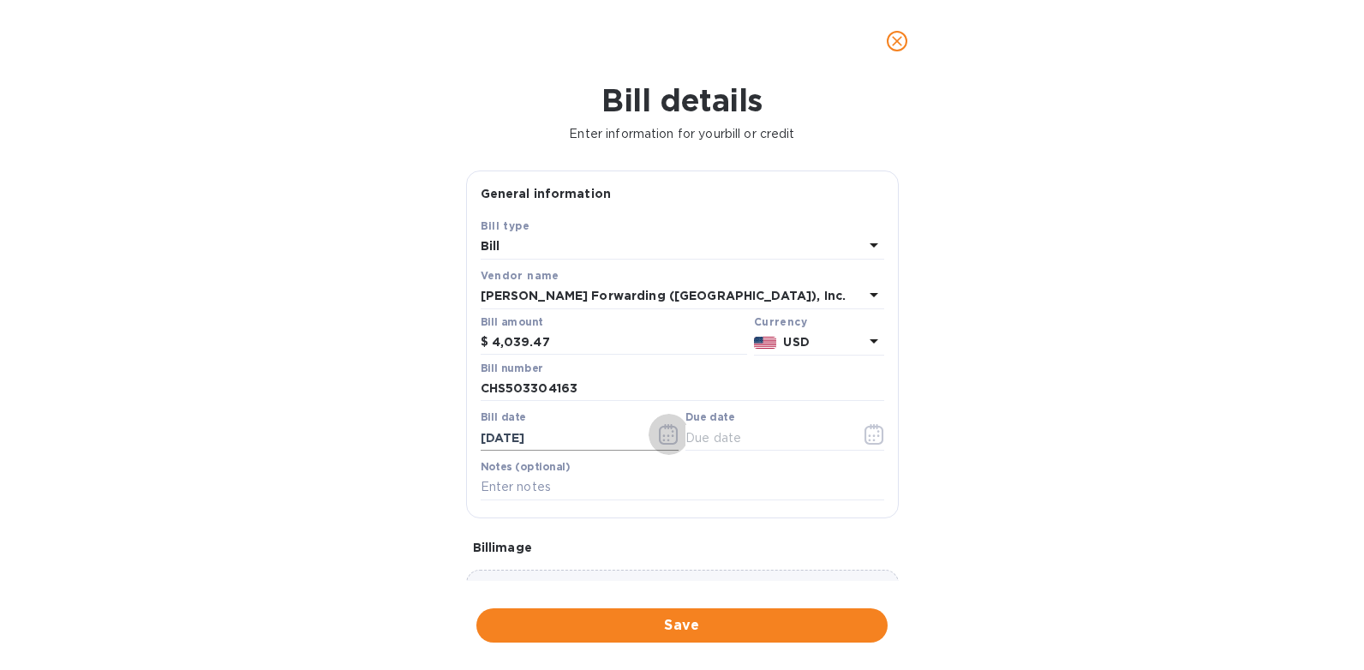
click at [662, 437] on icon "button" at bounding box center [669, 434] width 20 height 21
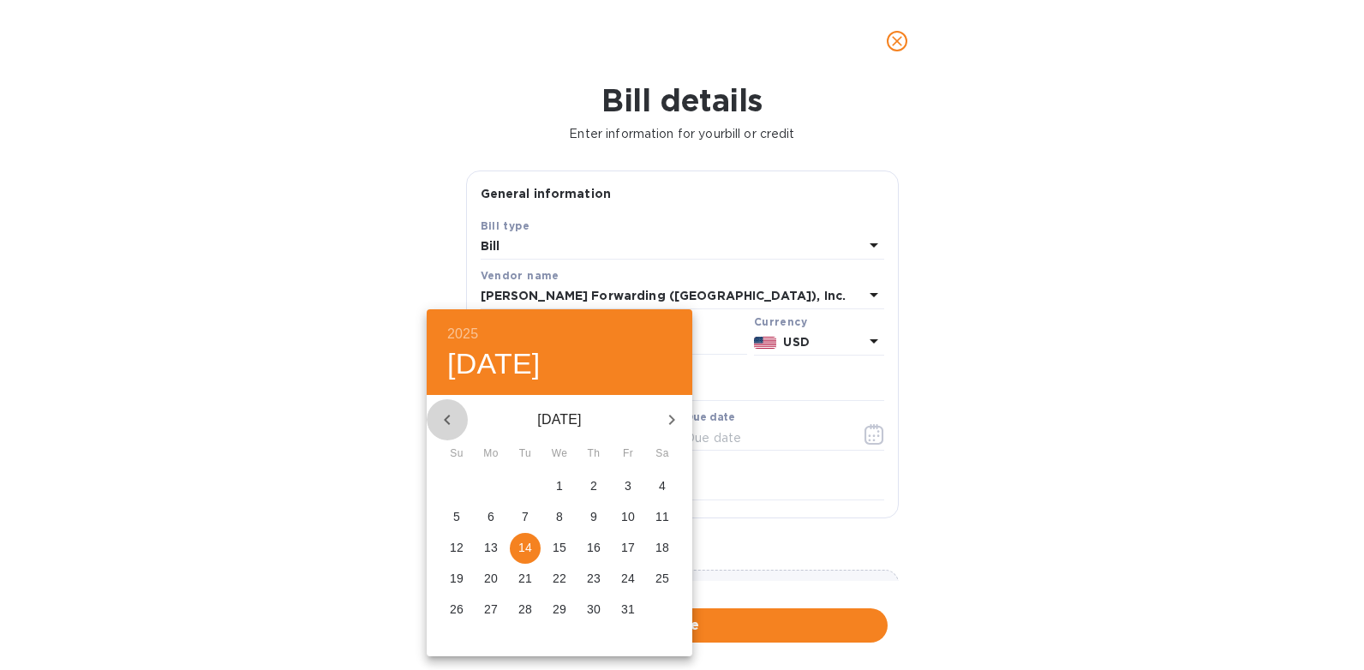
click at [444, 419] on icon "button" at bounding box center [447, 420] width 21 height 21
click at [444, 421] on icon "button" at bounding box center [447, 420] width 21 height 21
click at [488, 516] on p "7" at bounding box center [491, 516] width 7 height 17
type input "[DATE]"
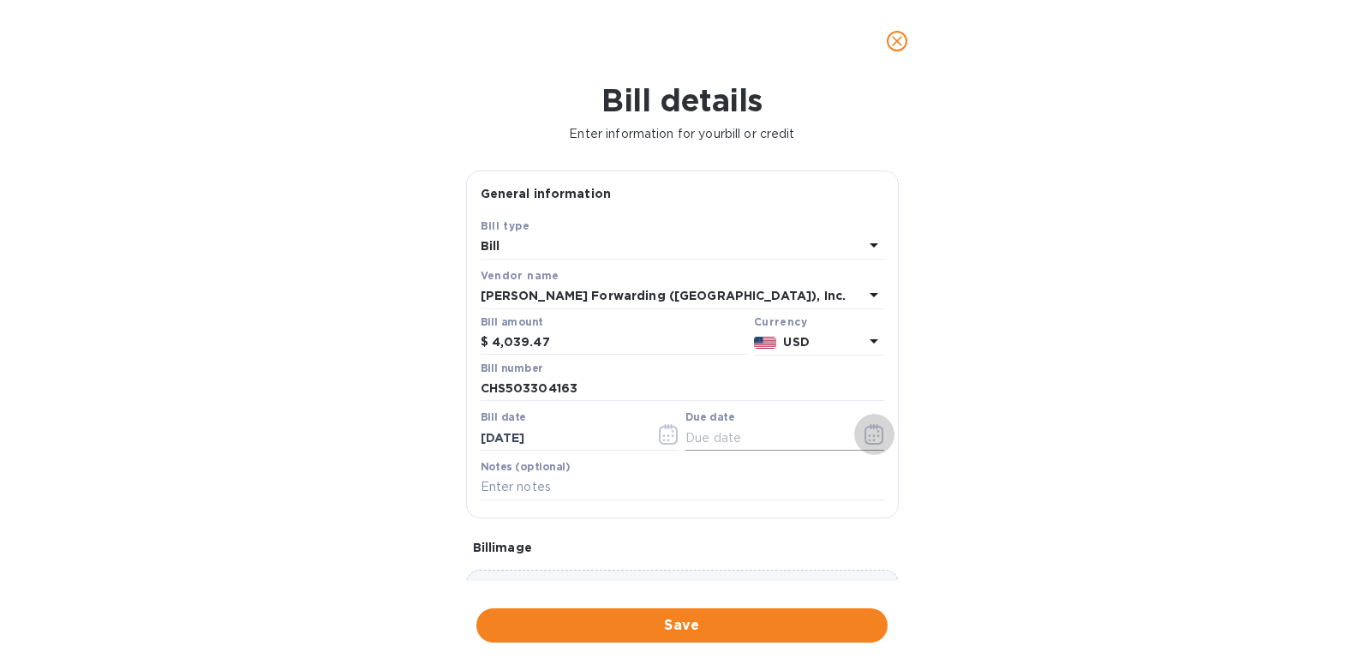
click at [870, 438] on icon "button" at bounding box center [875, 434] width 20 height 21
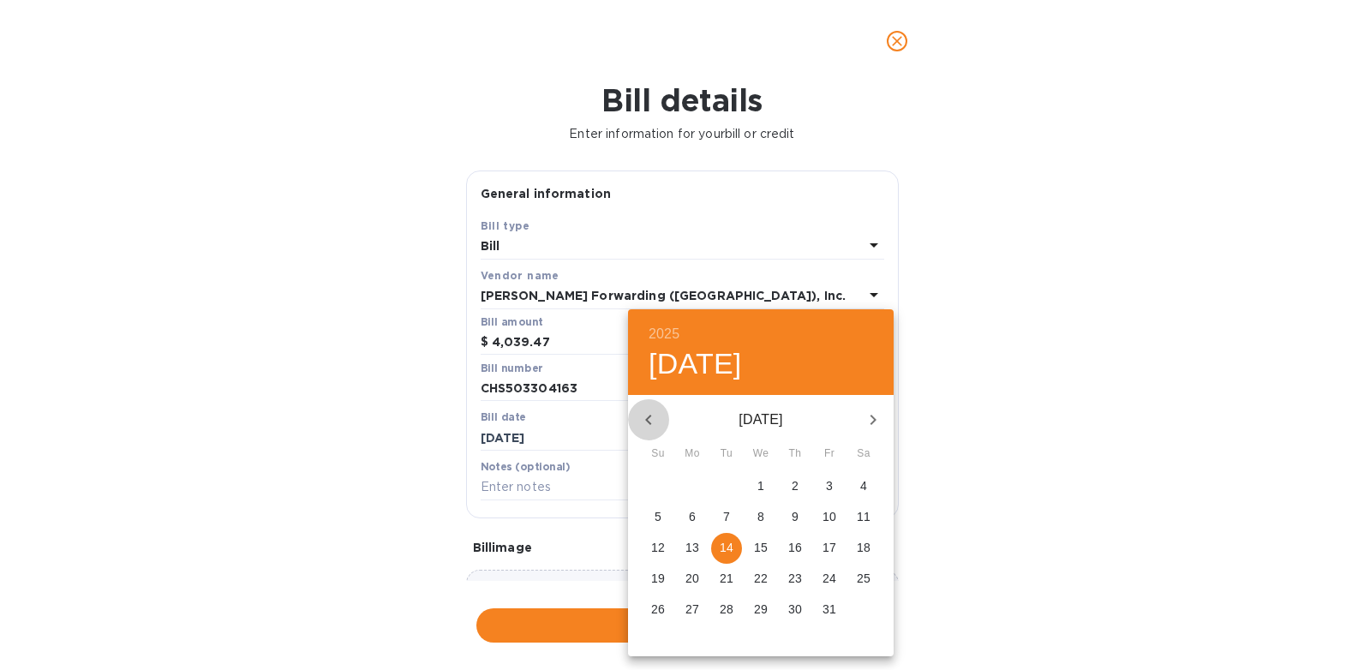
click at [642, 414] on icon "button" at bounding box center [648, 420] width 21 height 21
click at [759, 520] on p "6" at bounding box center [761, 516] width 7 height 17
type input "[DATE]"
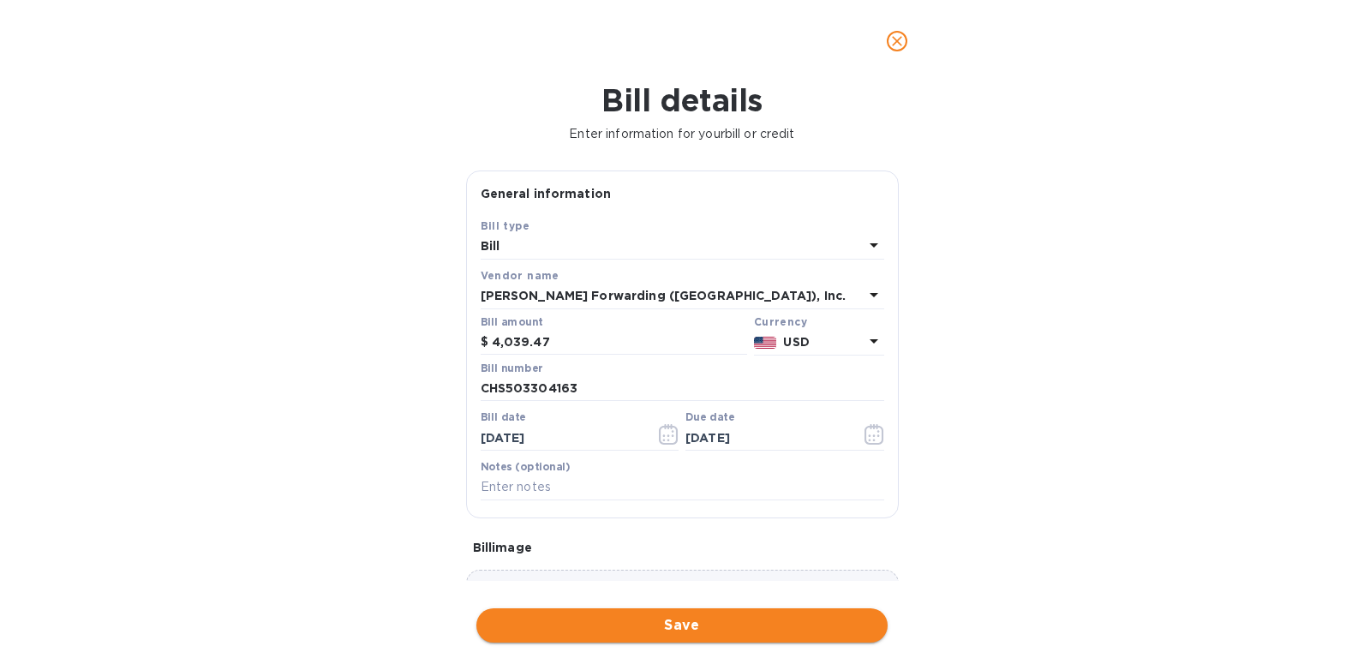
click at [702, 629] on span "Save" at bounding box center [682, 625] width 384 height 21
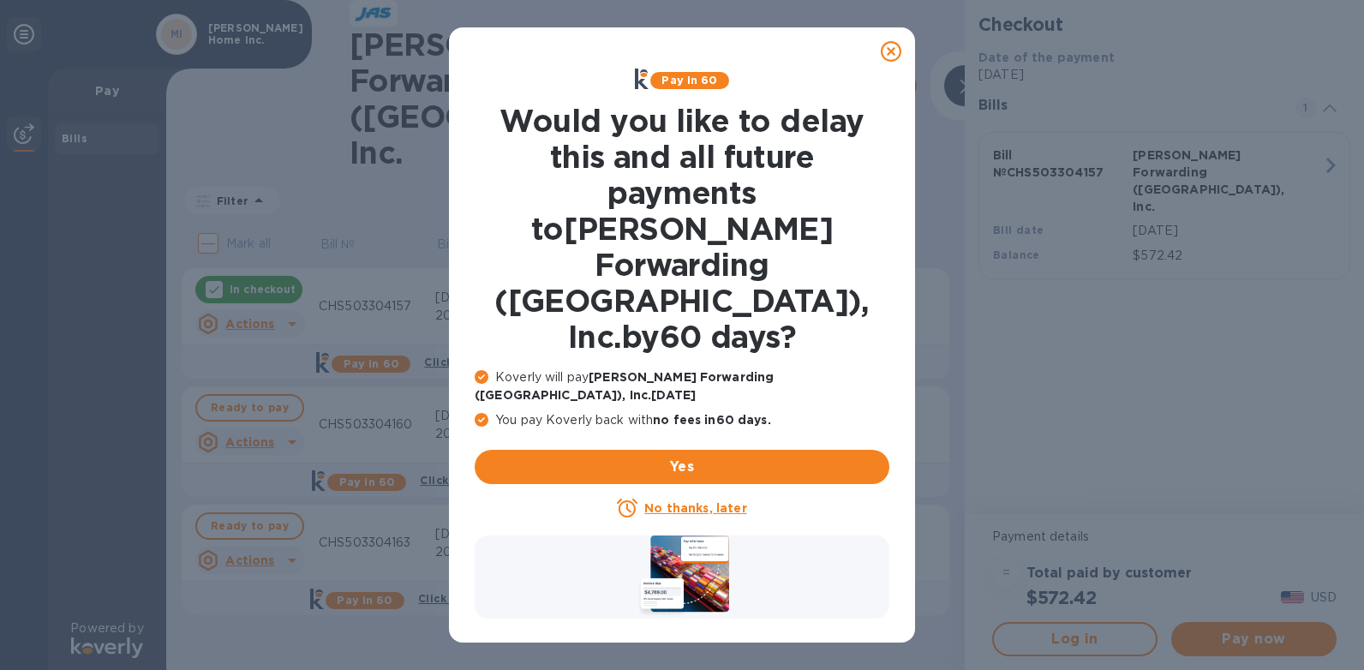
click at [677, 501] on u "No thanks, later" at bounding box center [695, 508] width 102 height 14
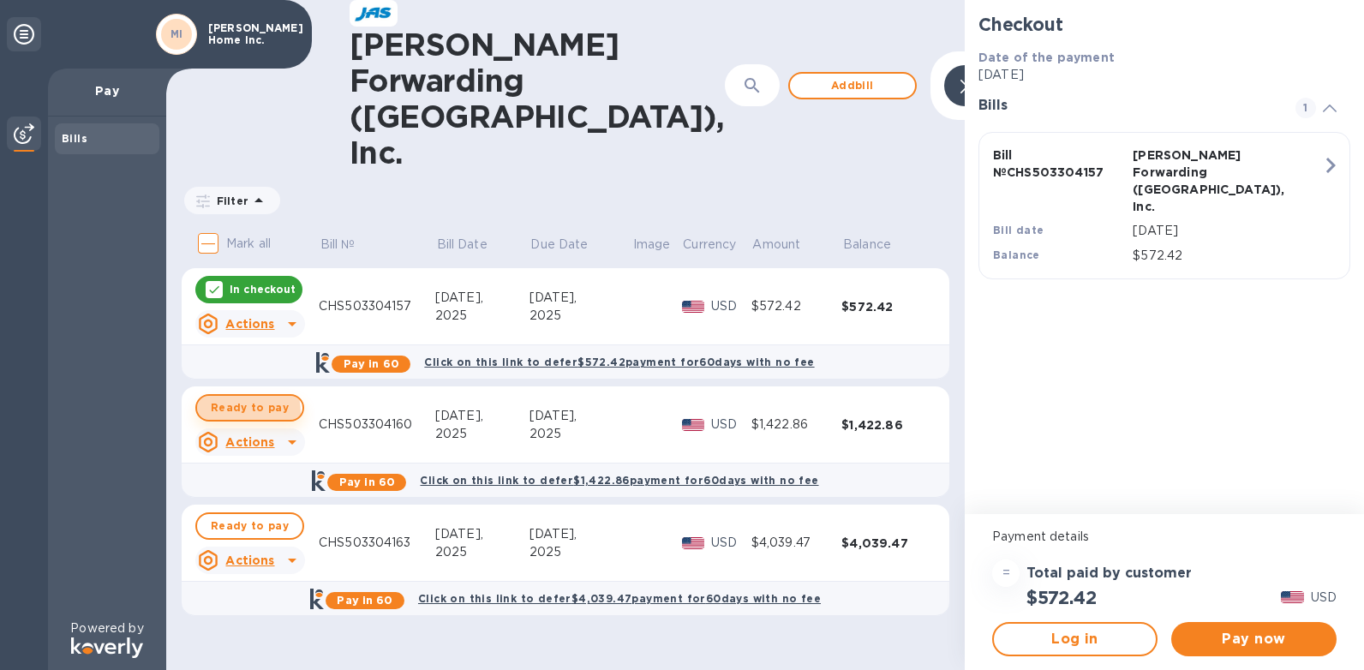
click at [223, 398] on span "Ready to pay" at bounding box center [250, 408] width 78 height 21
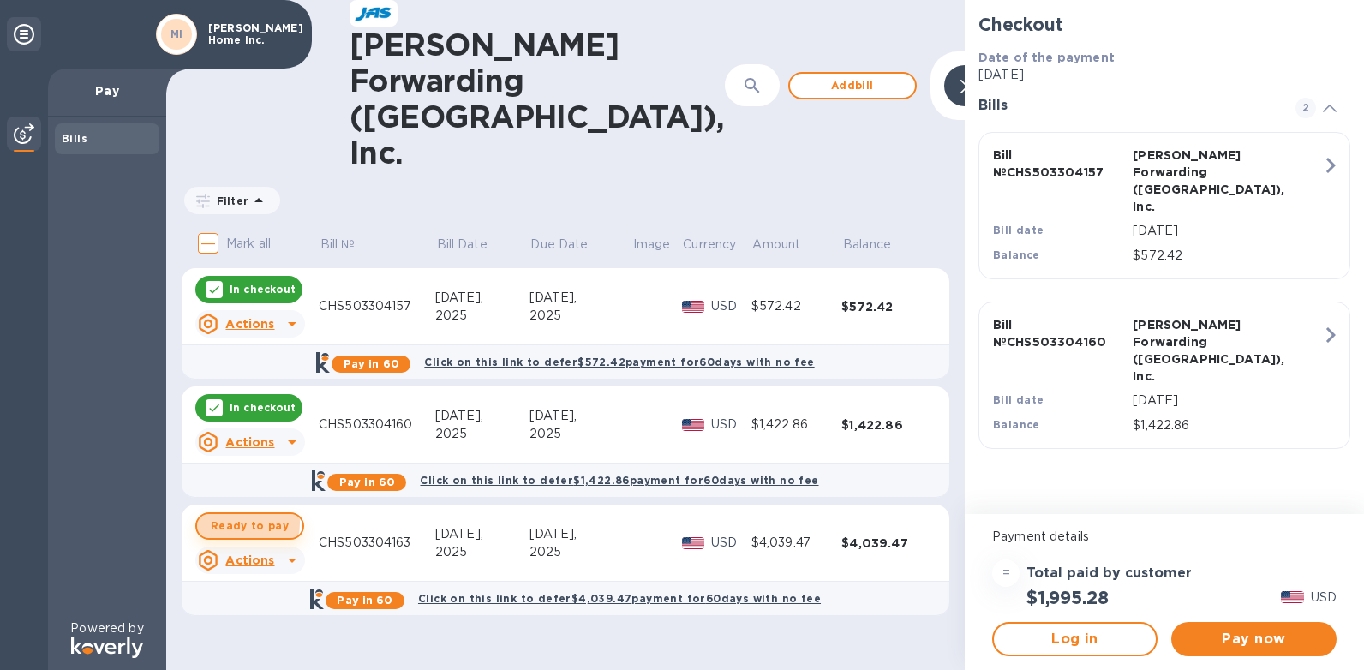
click at [232, 516] on span "Ready to pay" at bounding box center [250, 526] width 78 height 21
checkbox input "true"
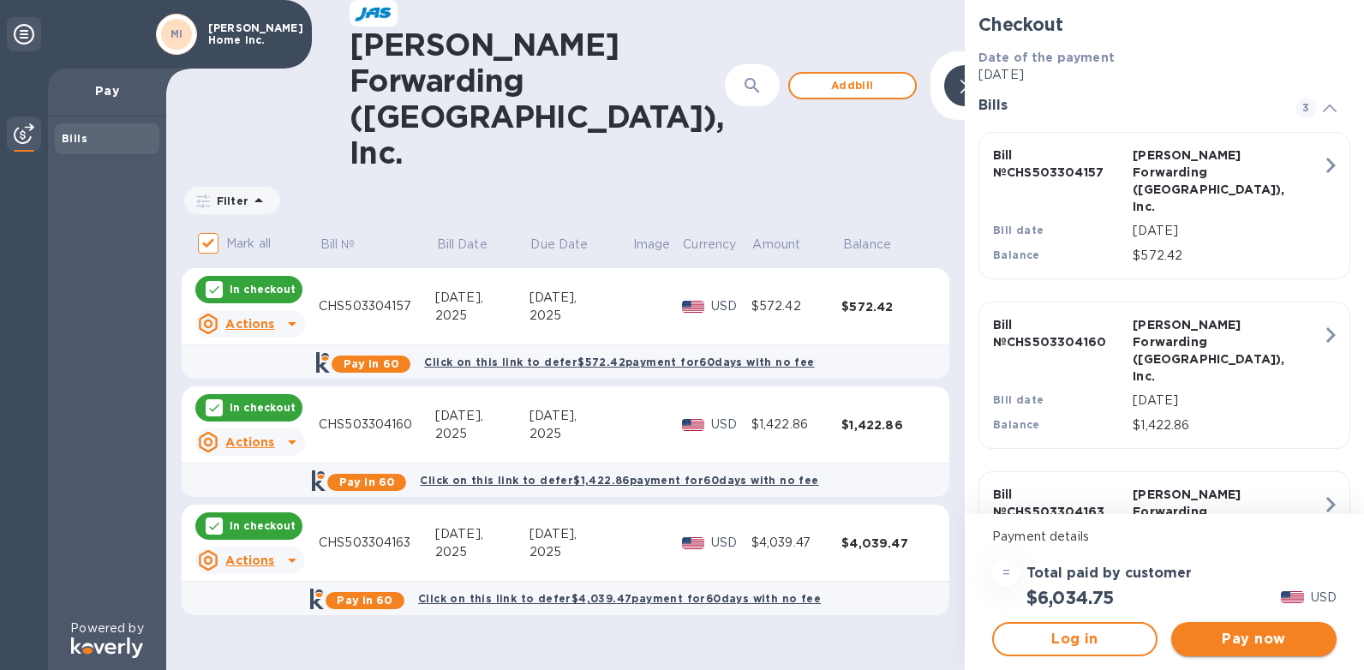
click at [1194, 636] on span "Pay now" at bounding box center [1254, 639] width 138 height 21
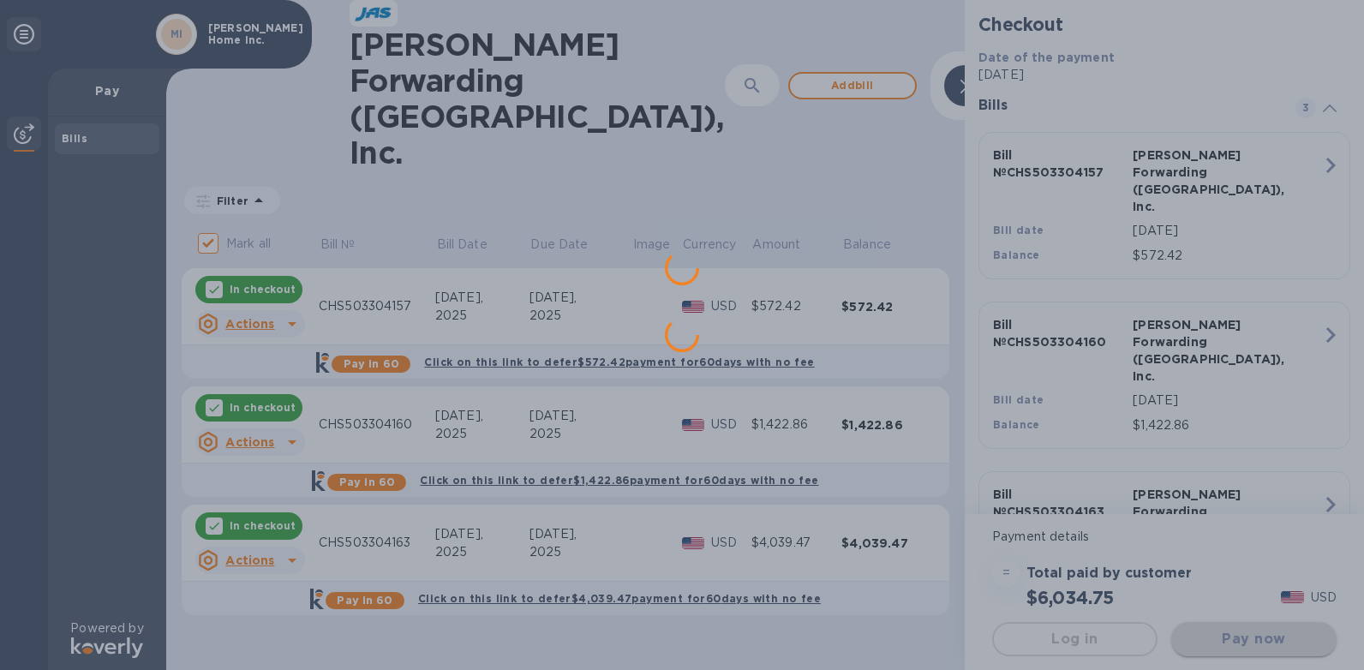
scroll to position [0, 0]
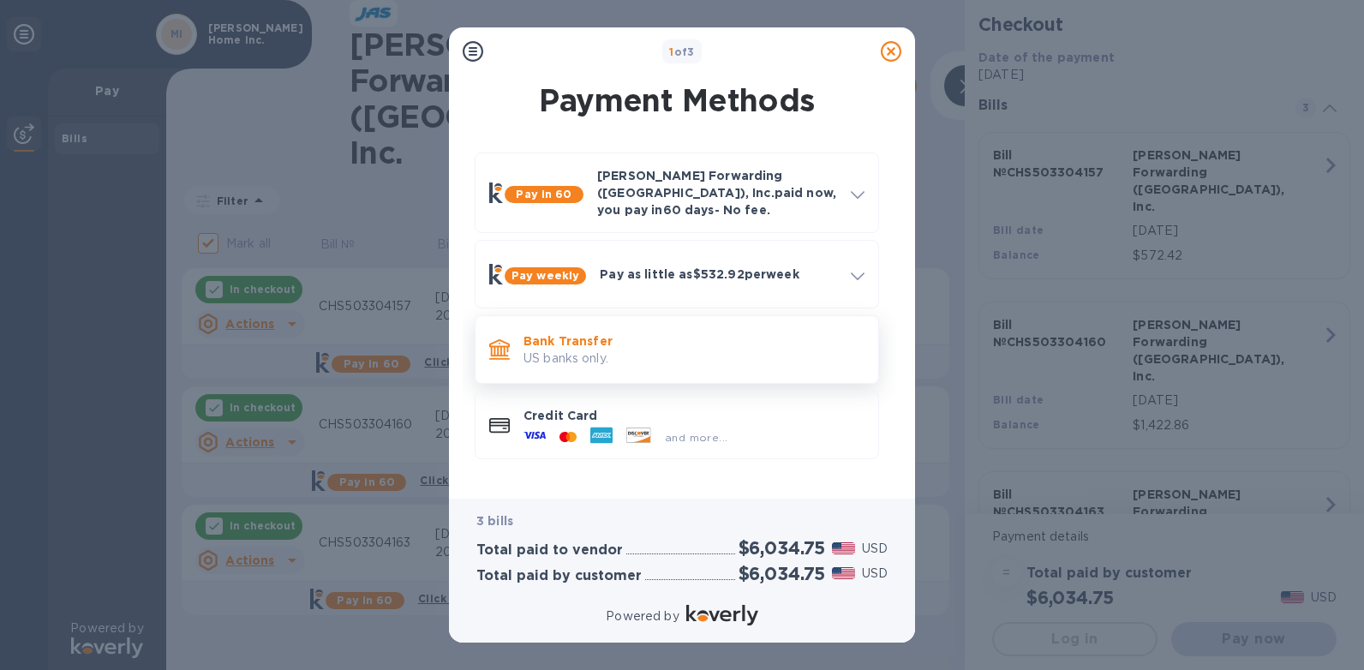
click at [658, 350] on p "US banks only." at bounding box center [694, 359] width 341 height 18
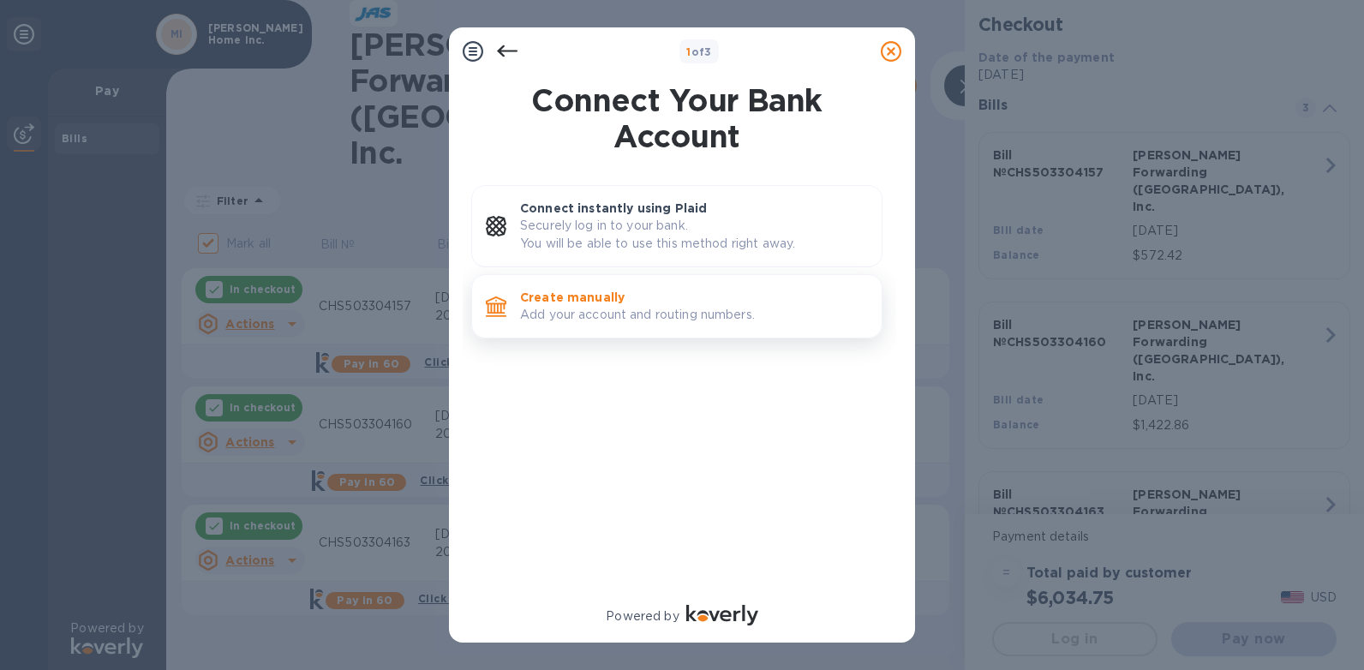
click at [597, 307] on p "Add your account and routing numbers." at bounding box center [694, 315] width 348 height 18
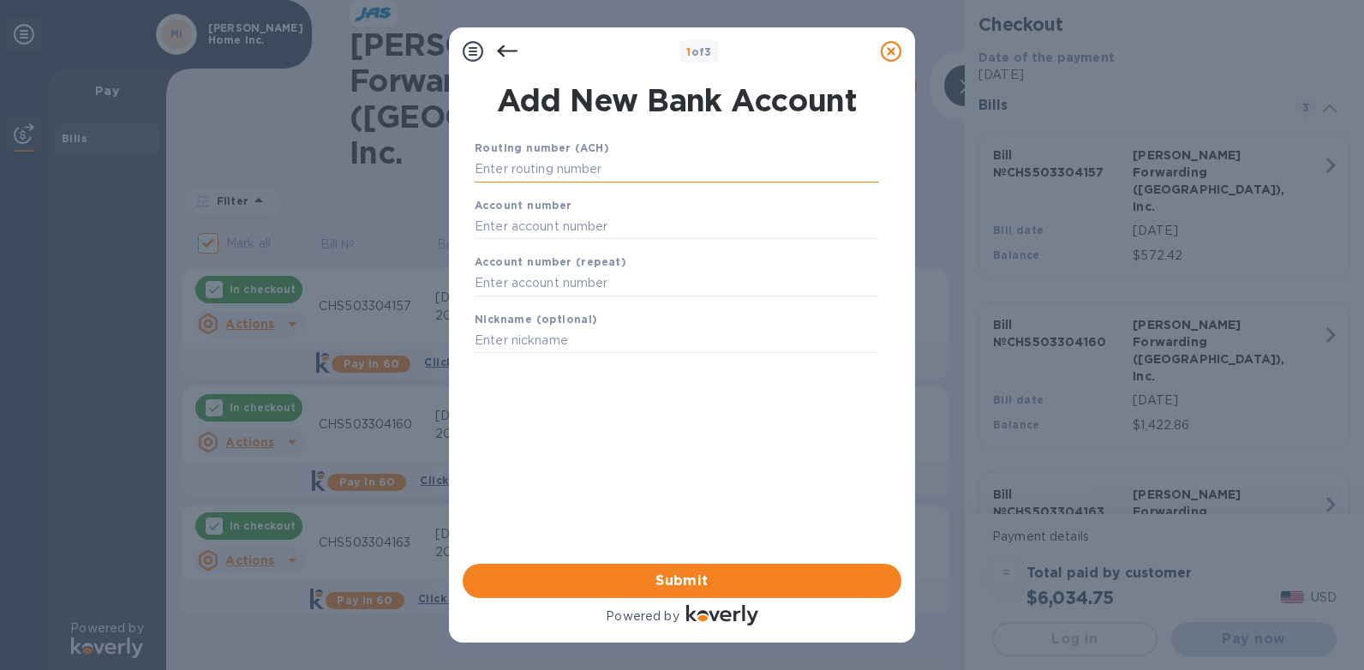
click at [523, 165] on input "text" at bounding box center [677, 170] width 405 height 26
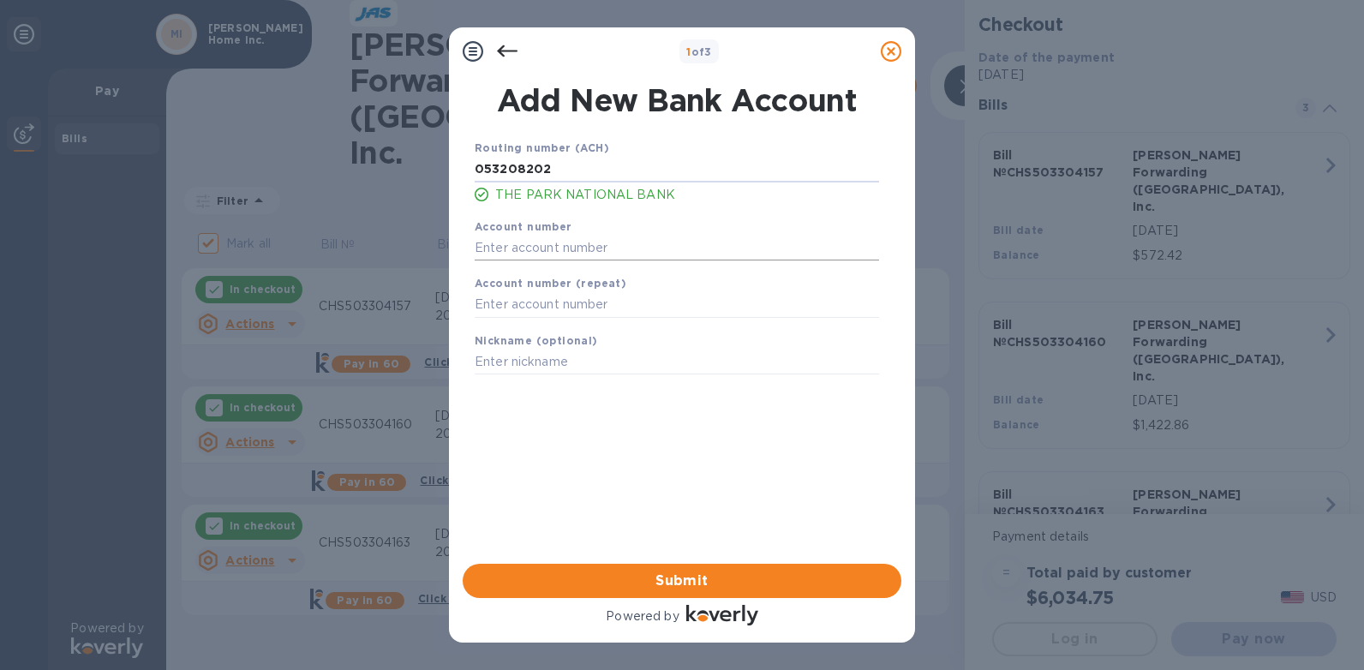
type input "053208202"
click at [547, 244] on input "text" at bounding box center [677, 248] width 405 height 26
type input "10158319"
click at [539, 303] on input "text" at bounding box center [677, 305] width 405 height 26
type input "10158319"
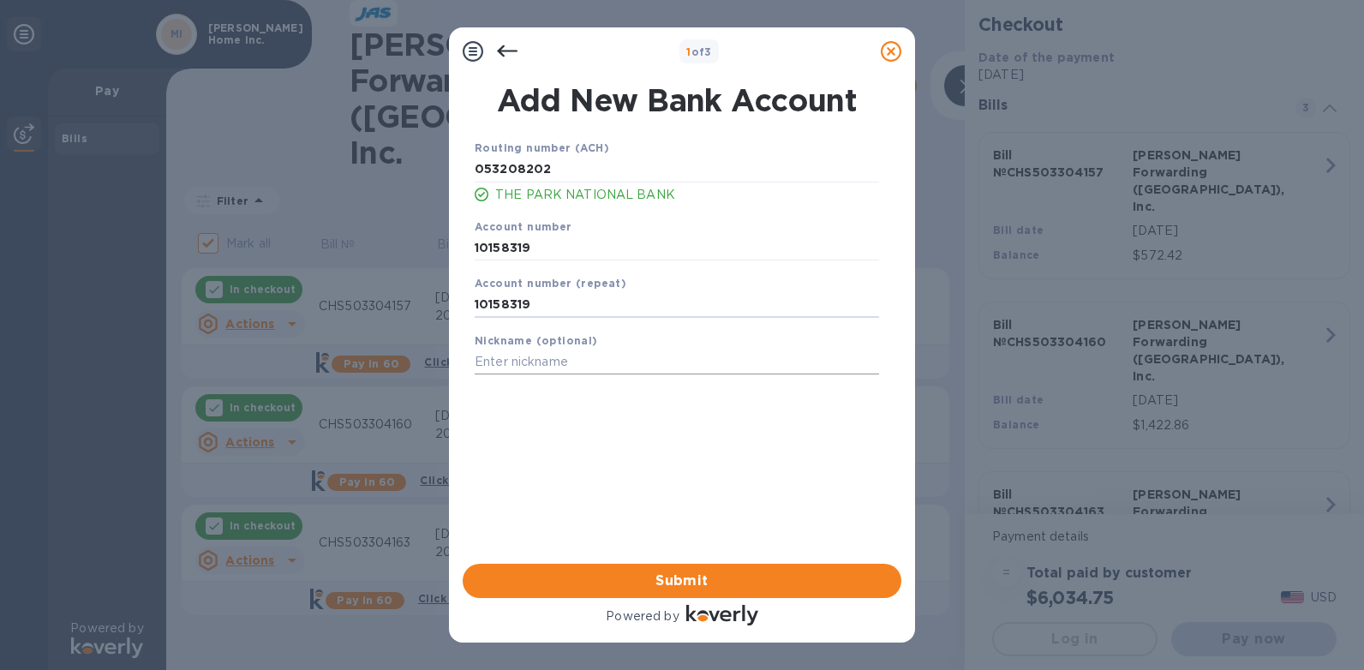
click at [536, 373] on input "text" at bounding box center [677, 363] width 405 height 26
type input "PARK NATIONAL CHECKING"
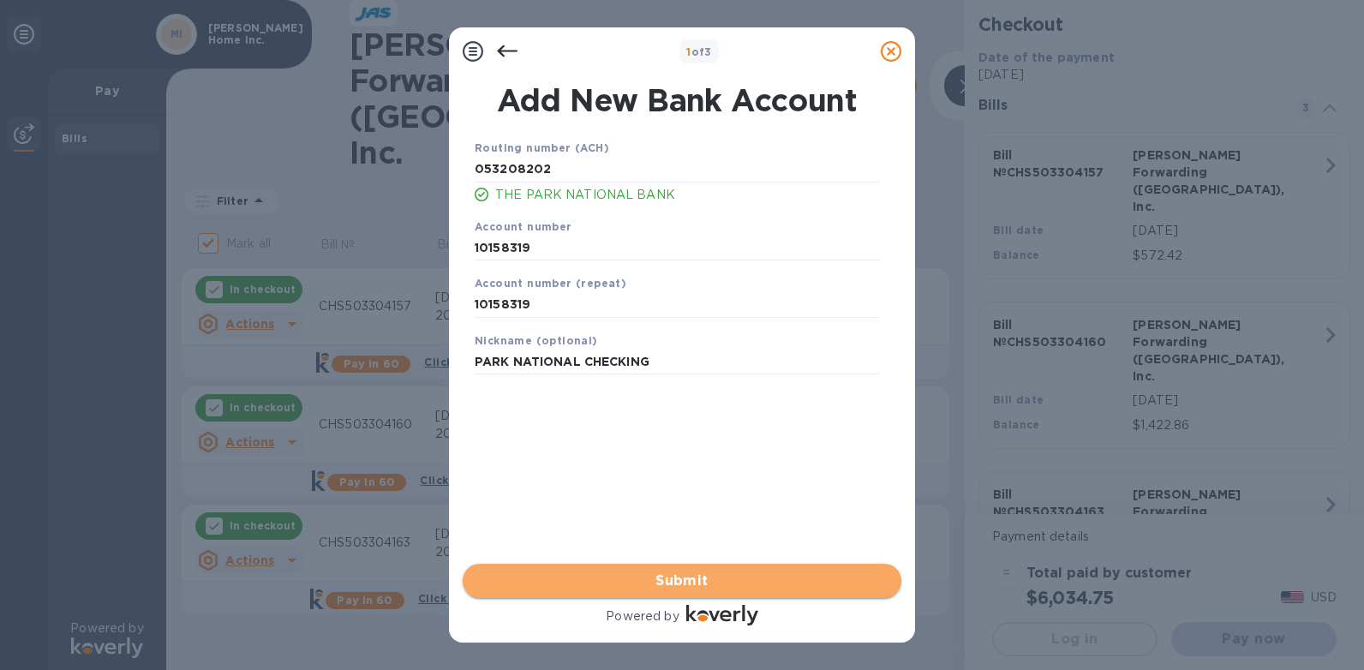
click at [635, 593] on button "Submit" at bounding box center [682, 581] width 439 height 34
